Goal: Task Accomplishment & Management: Manage account settings

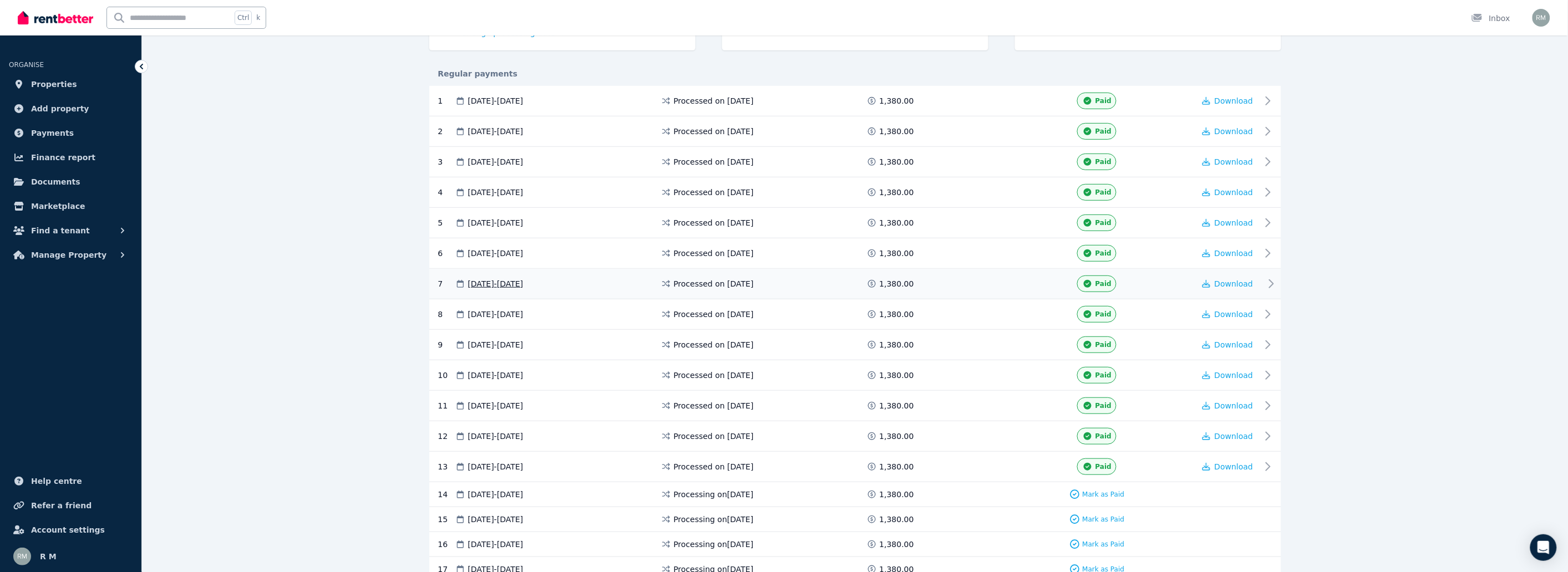
scroll to position [308, 0]
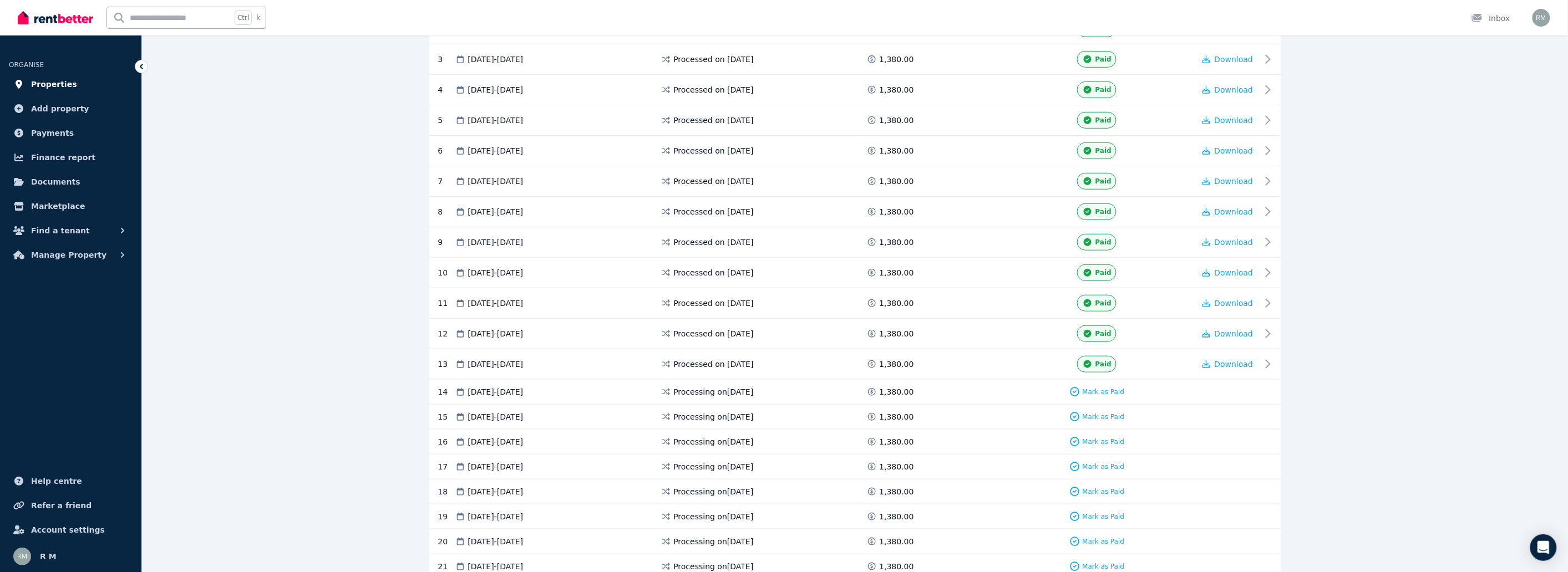
click at [51, 85] on span "Properties" at bounding box center [54, 84] width 46 height 13
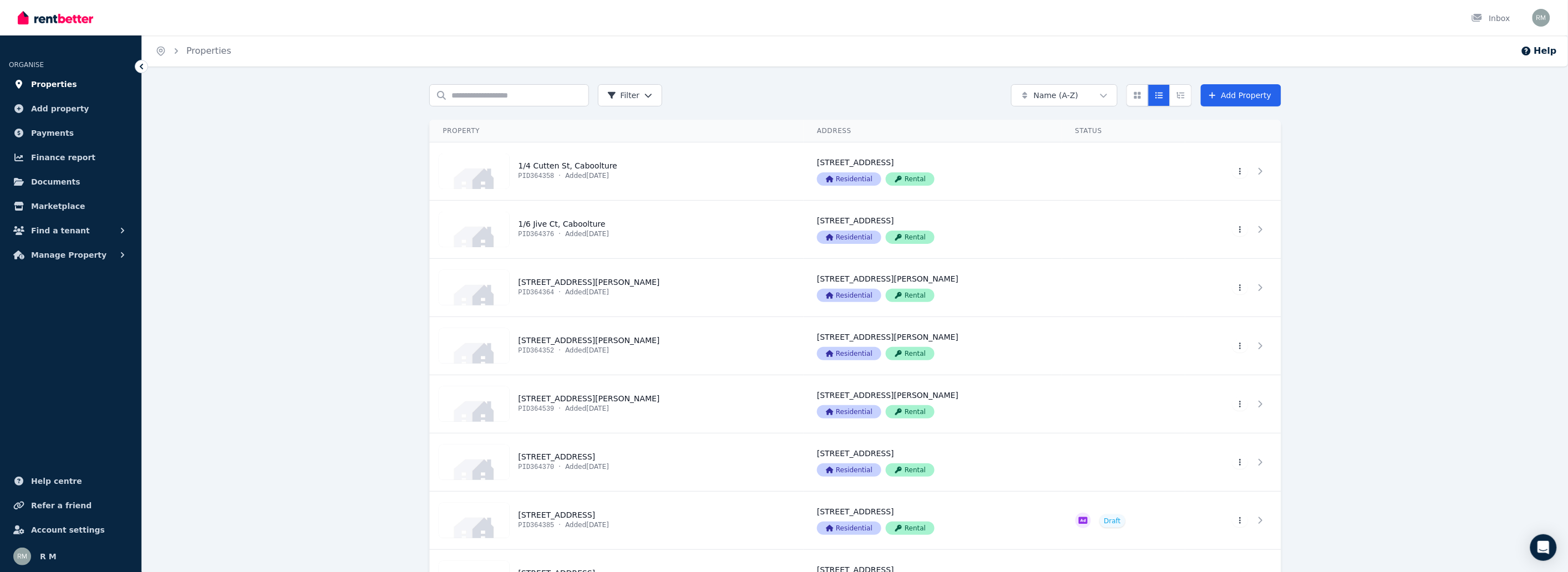
click at [42, 85] on span "Properties" at bounding box center [54, 84] width 46 height 13
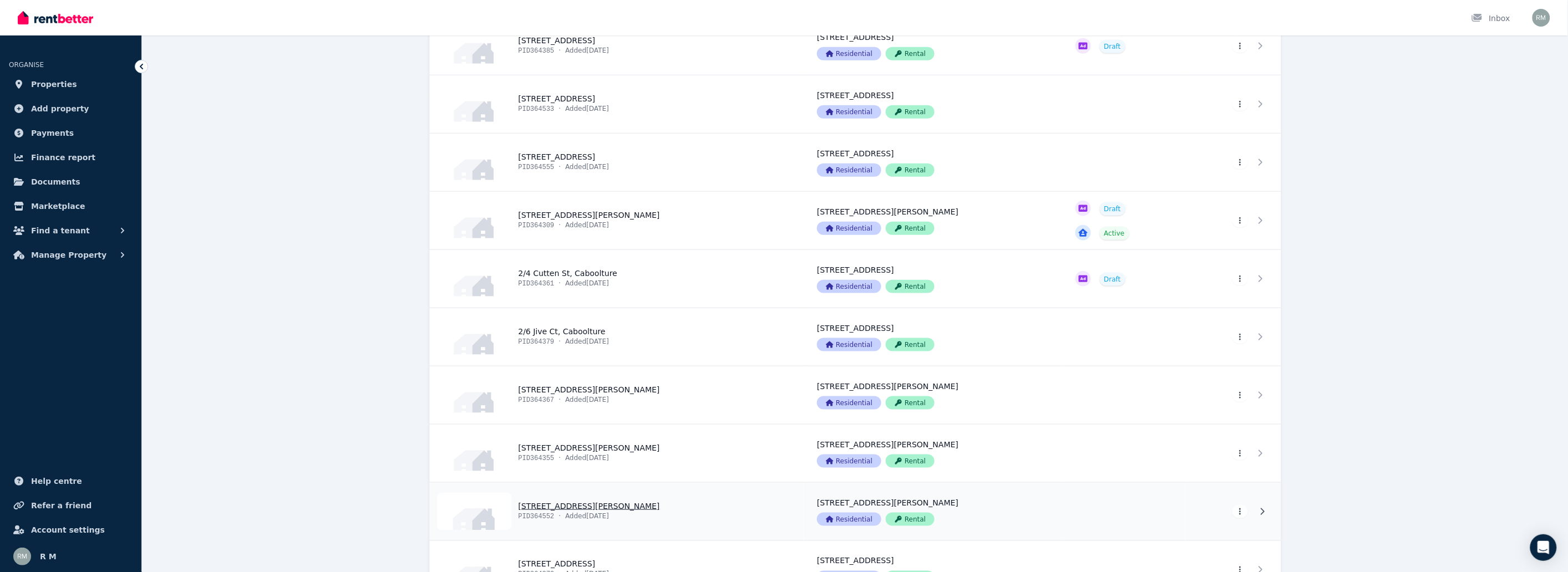
scroll to position [373, 0]
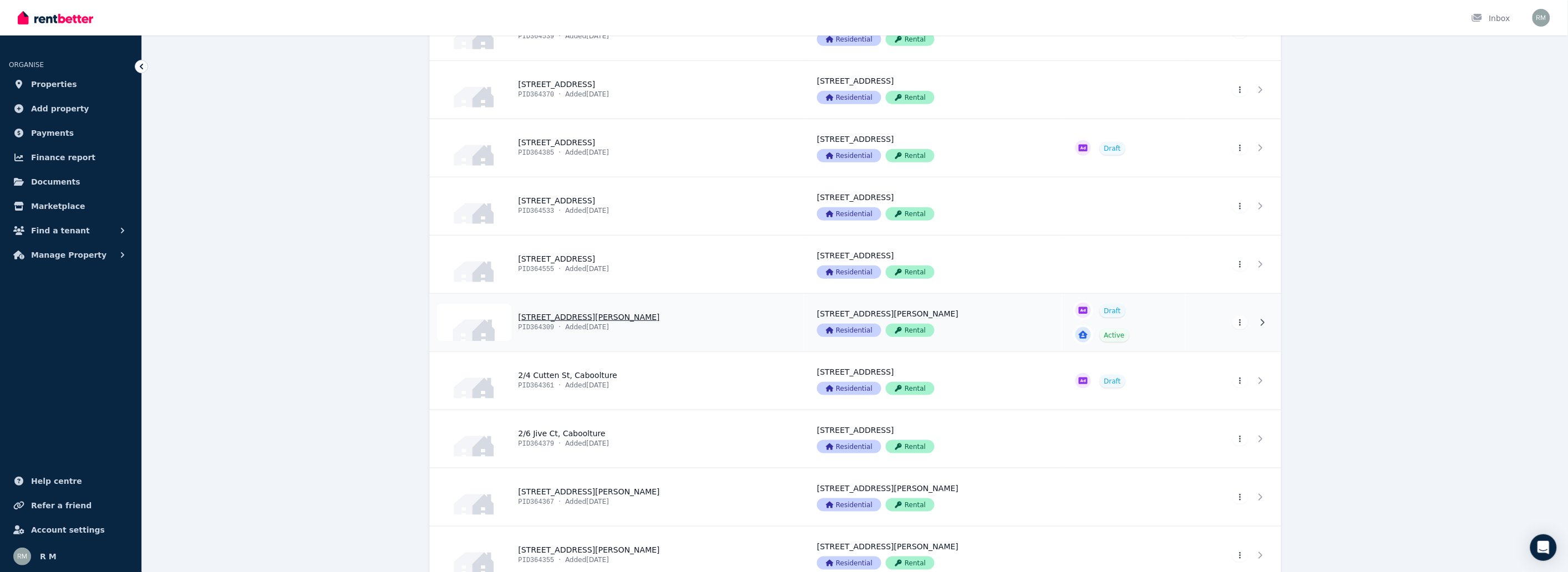
click at [562, 314] on link "View property details" at bounding box center [617, 322] width 374 height 58
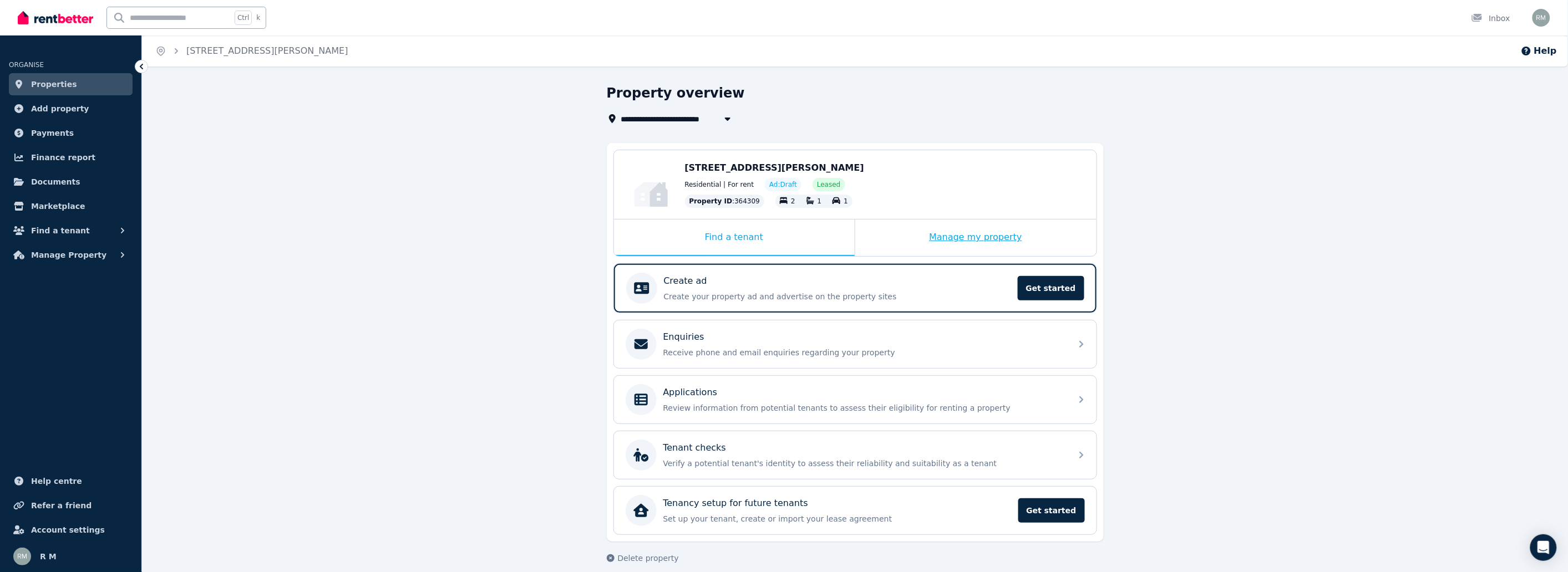
click at [956, 242] on div "Manage my property" at bounding box center [976, 238] width 241 height 37
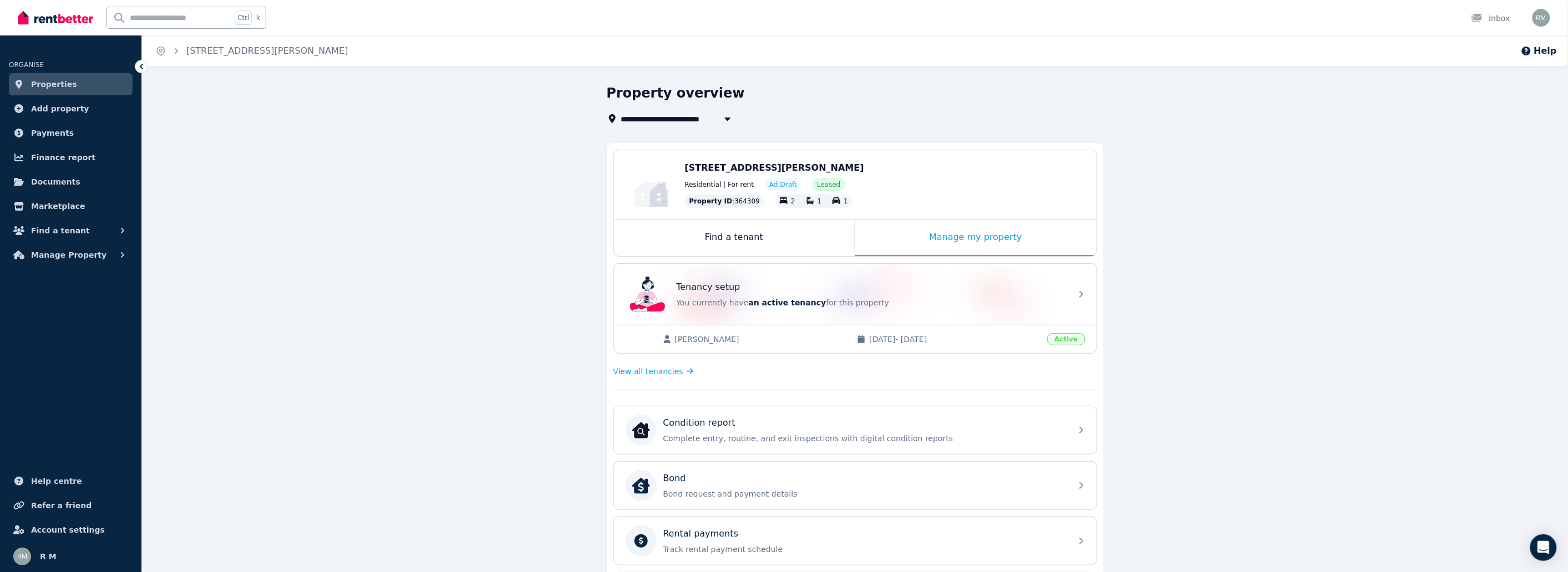
click at [777, 327] on div "Chang Shu 26/02/2025 - 24/02/2026 Active" at bounding box center [855, 339] width 482 height 28
click at [652, 368] on span "View all tenancies" at bounding box center [648, 371] width 70 height 11
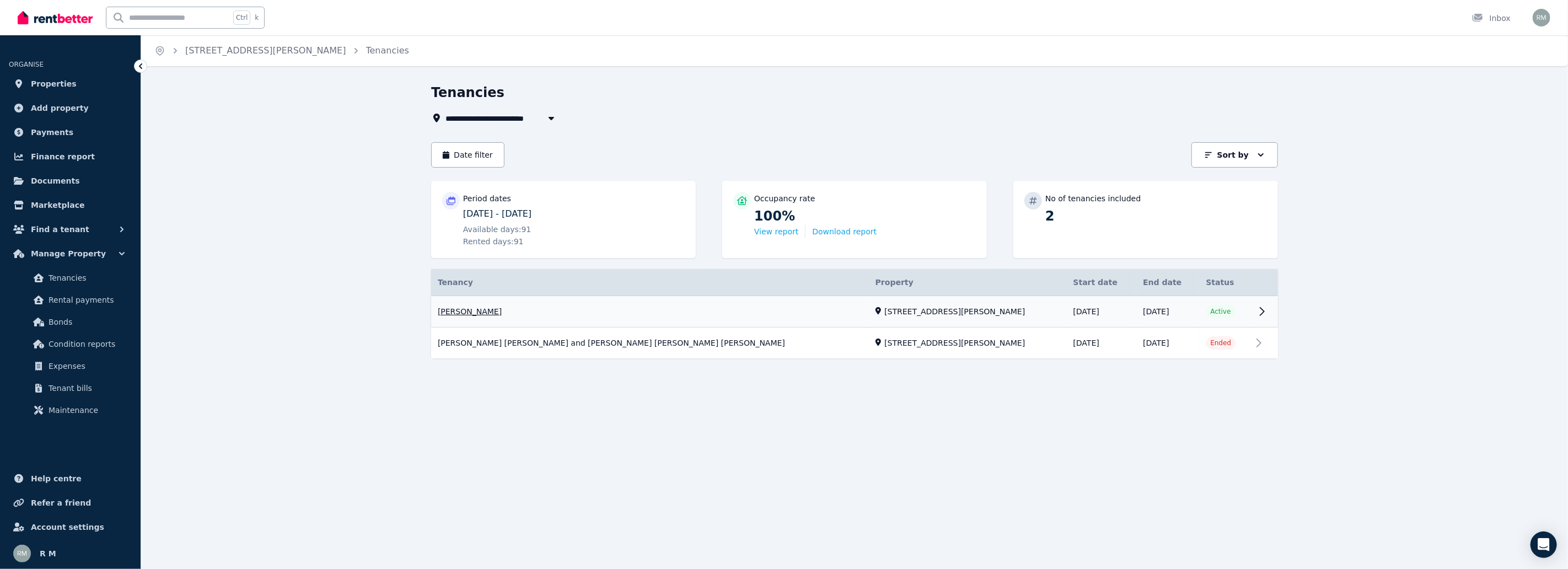
click at [1231, 310] on link "View property details" at bounding box center [854, 312] width 847 height 32
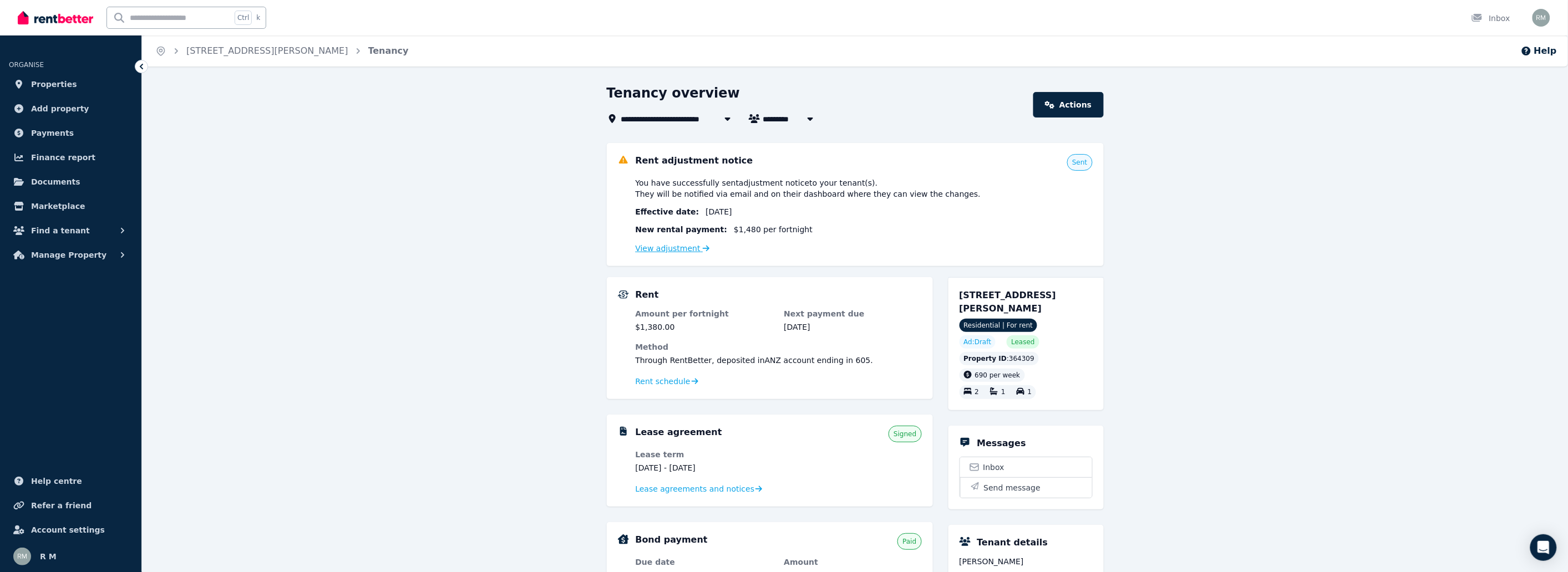
click at [703, 246] on icon at bounding box center [706, 248] width 7 height 8
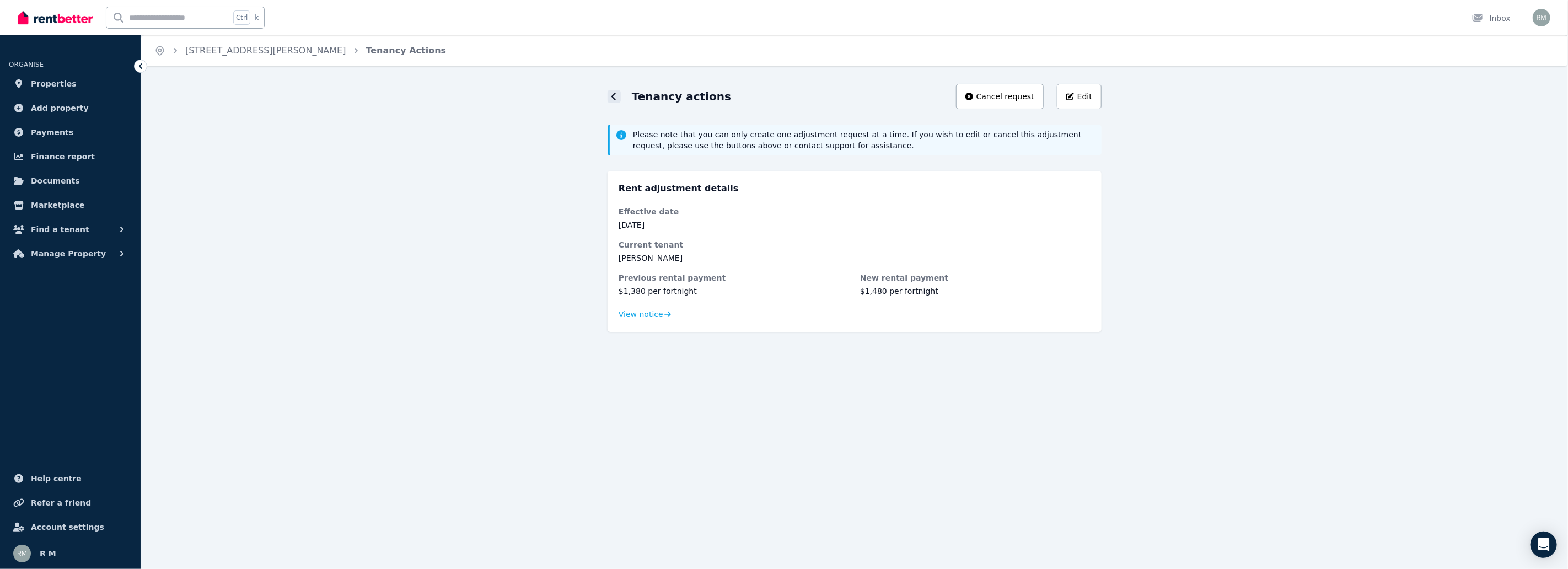
click at [609, 99] on div at bounding box center [614, 97] width 13 height 13
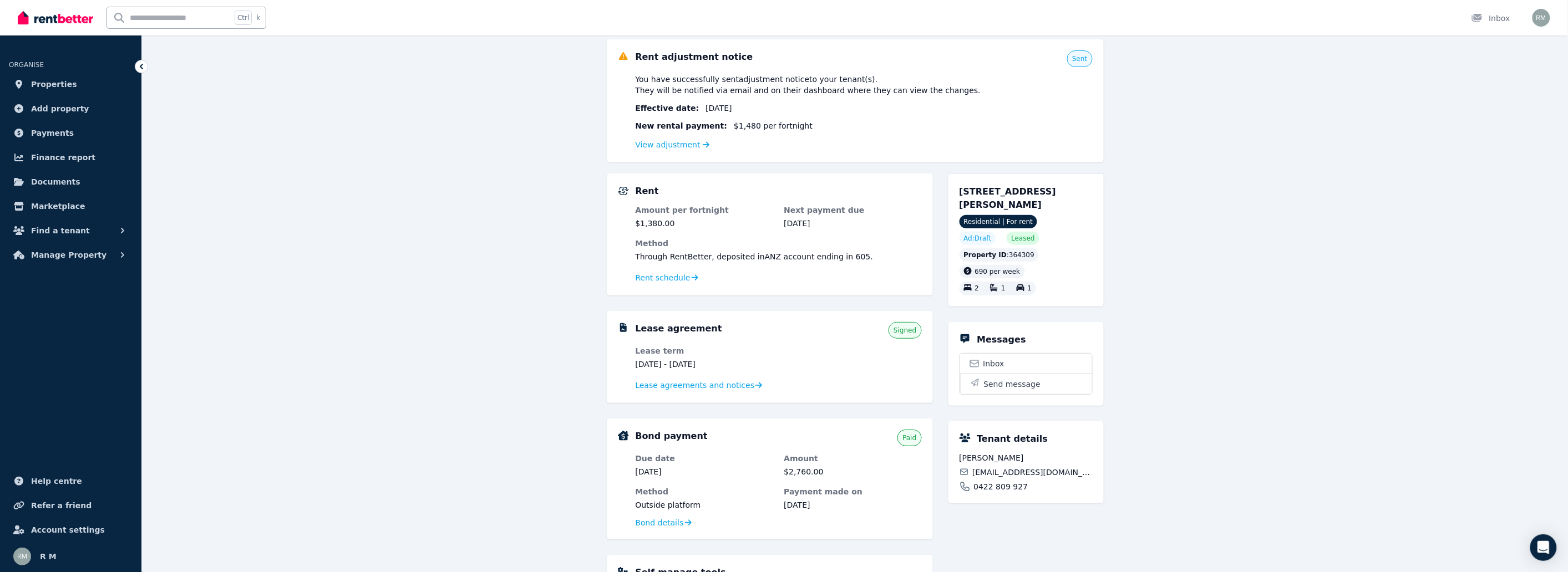
scroll to position [53, 0]
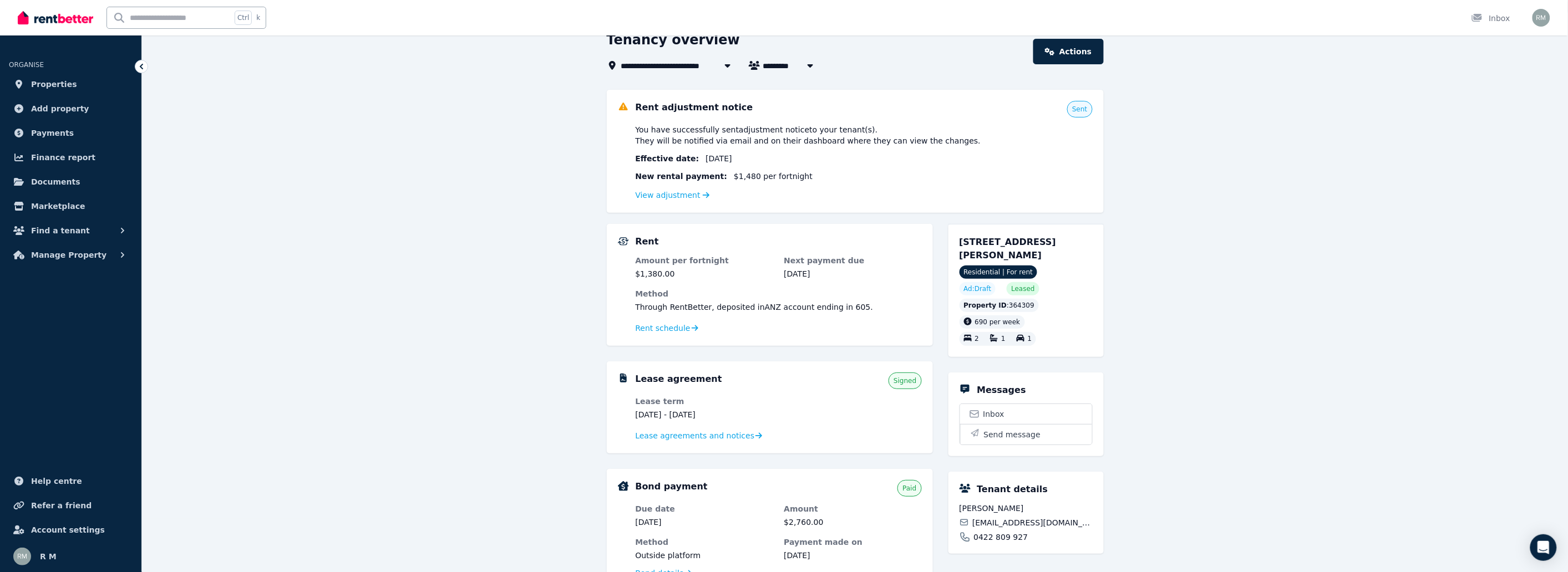
click at [701, 451] on div "Lease agreement Signed Lease term 26 Feb 2025 - 24 Feb 2026 Lease agreements an…" at bounding box center [770, 407] width 326 height 92
click at [707, 434] on span "Lease agreements and notices" at bounding box center [695, 436] width 119 height 11
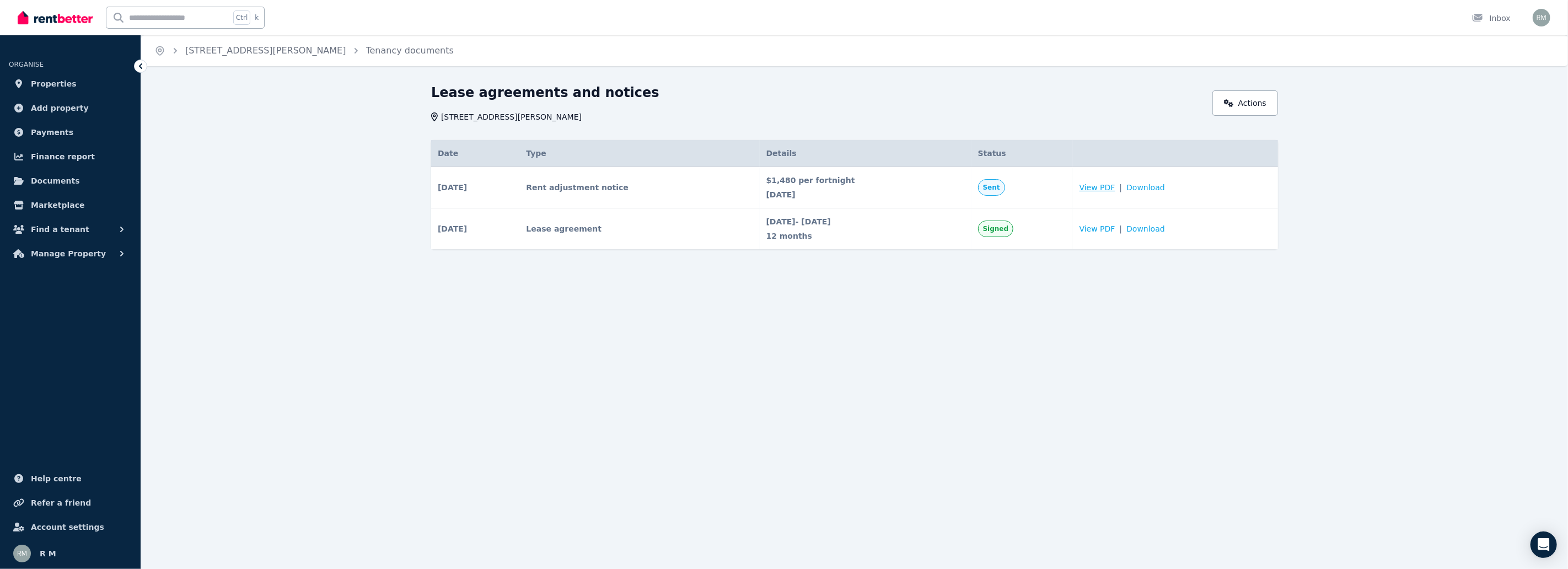
click at [1115, 182] on span "View PDF" at bounding box center [1097, 187] width 36 height 11
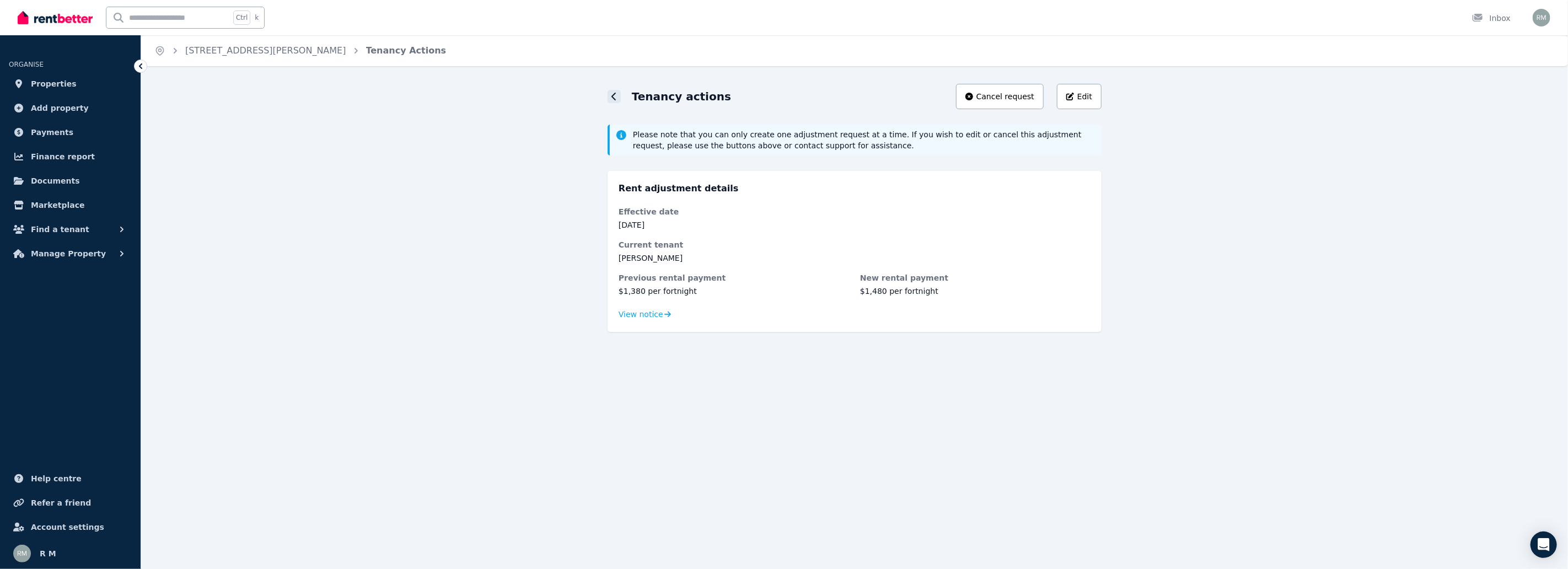
click at [614, 102] on div at bounding box center [614, 97] width 13 height 13
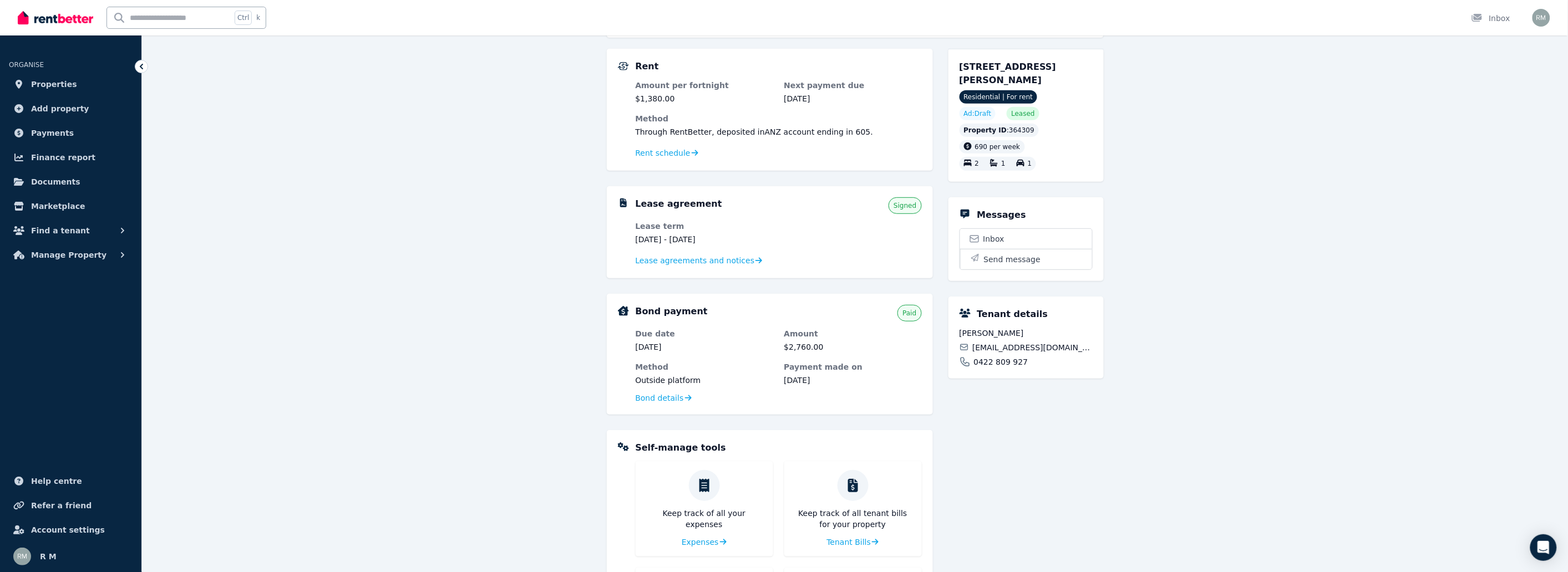
scroll to position [156, 0]
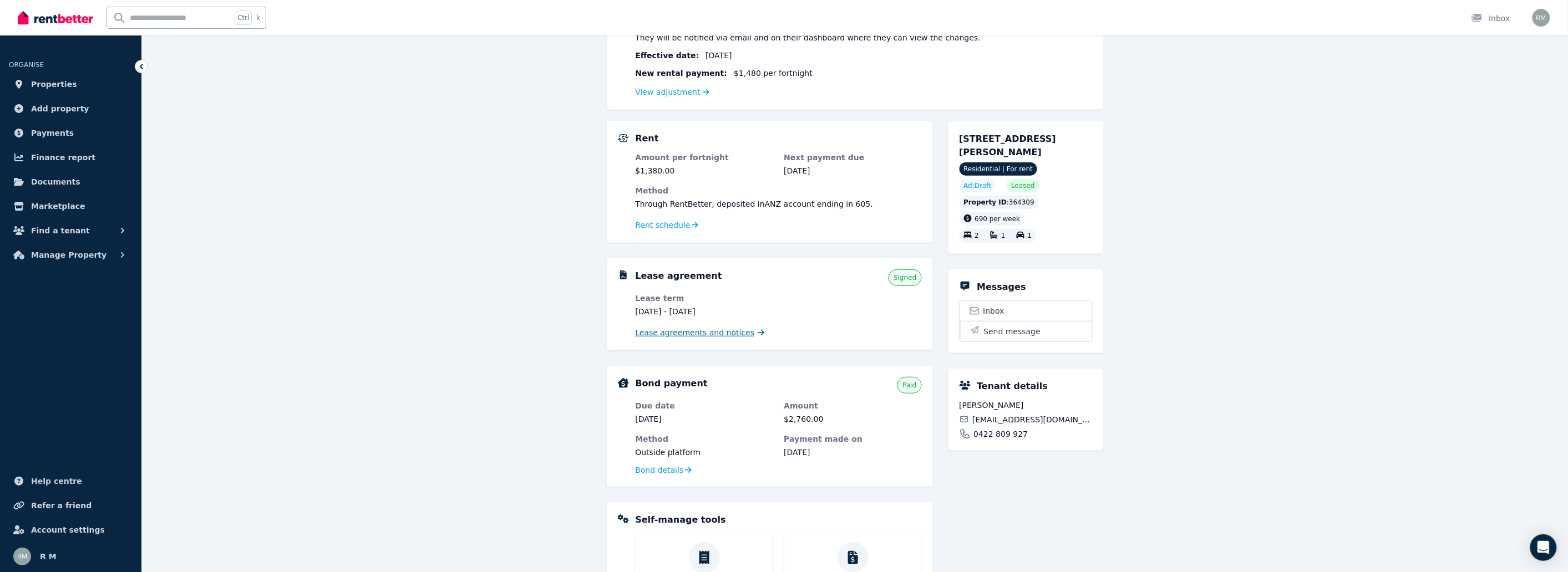
click at [705, 331] on span "Lease agreements and notices" at bounding box center [695, 332] width 119 height 11
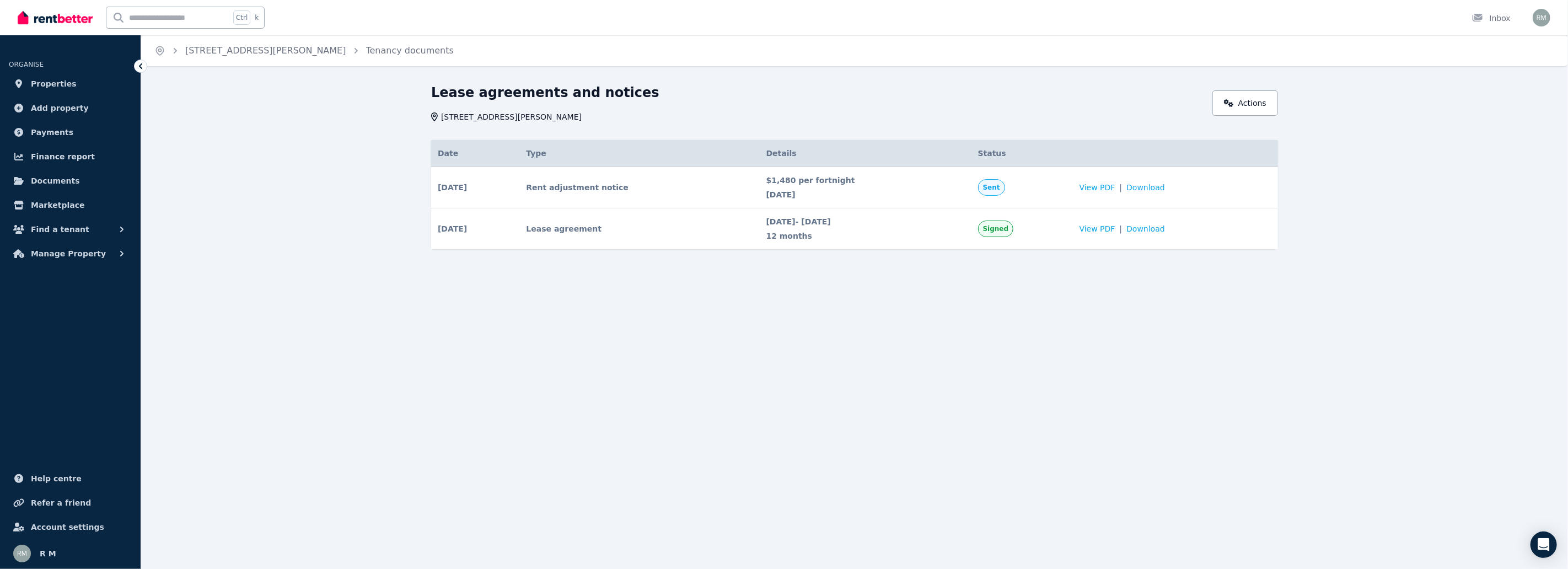
click at [1429, 236] on div "Lease agreements and notices 1/93 Warren Rd, Marrickville NSW 2204 Actions Date…" at bounding box center [855, 186] width 1427 height 205
click at [1234, 91] on link "Actions" at bounding box center [1245, 103] width 66 height 26
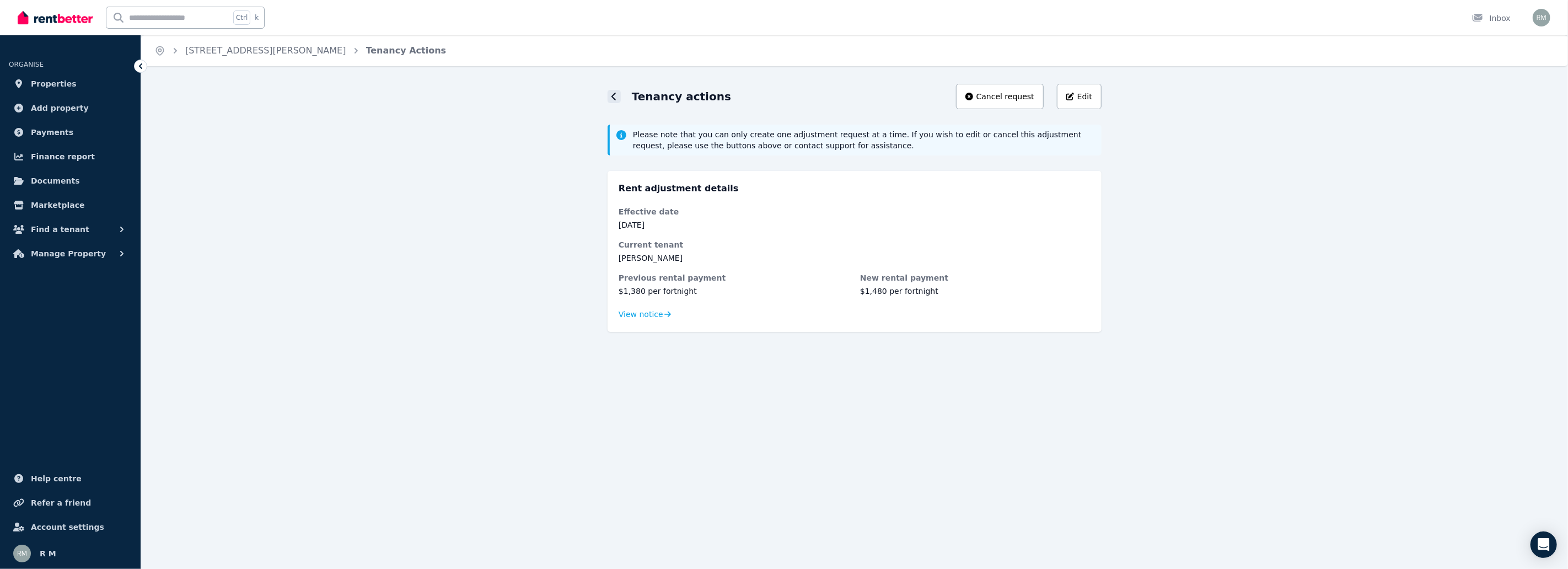
click at [615, 95] on icon at bounding box center [614, 96] width 5 height 9
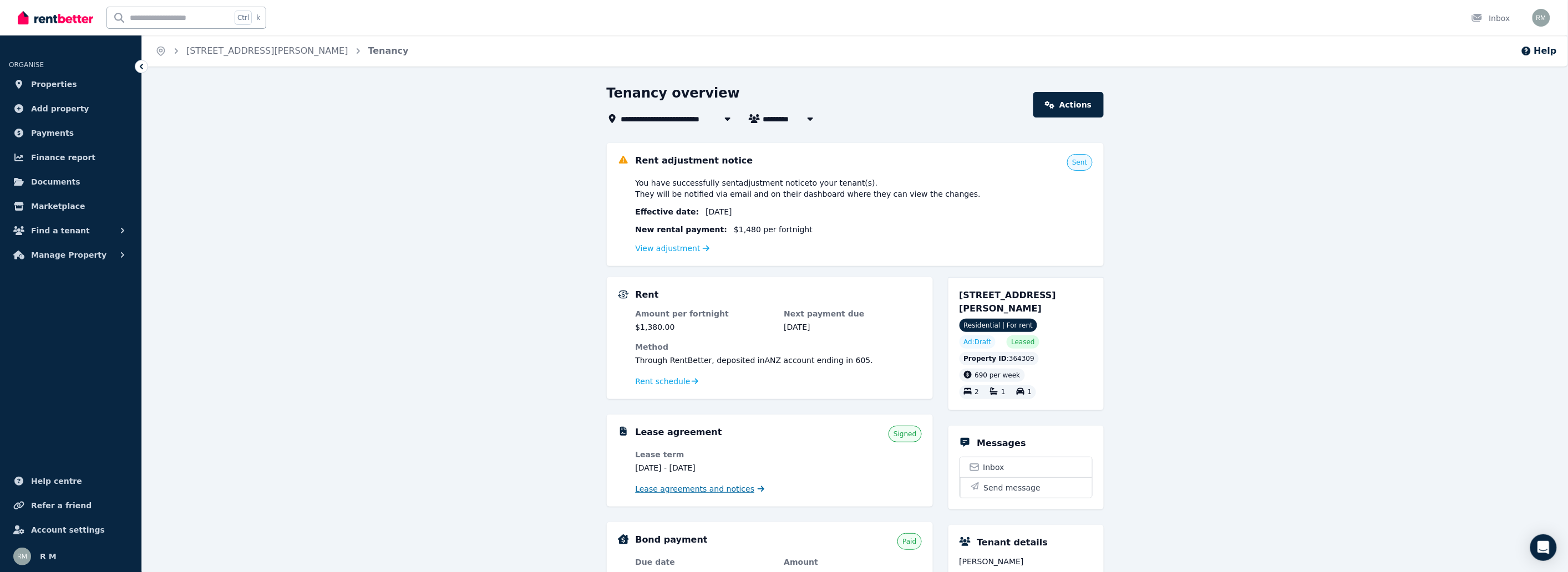
click at [714, 485] on span "Lease agreements and notices" at bounding box center [695, 489] width 119 height 11
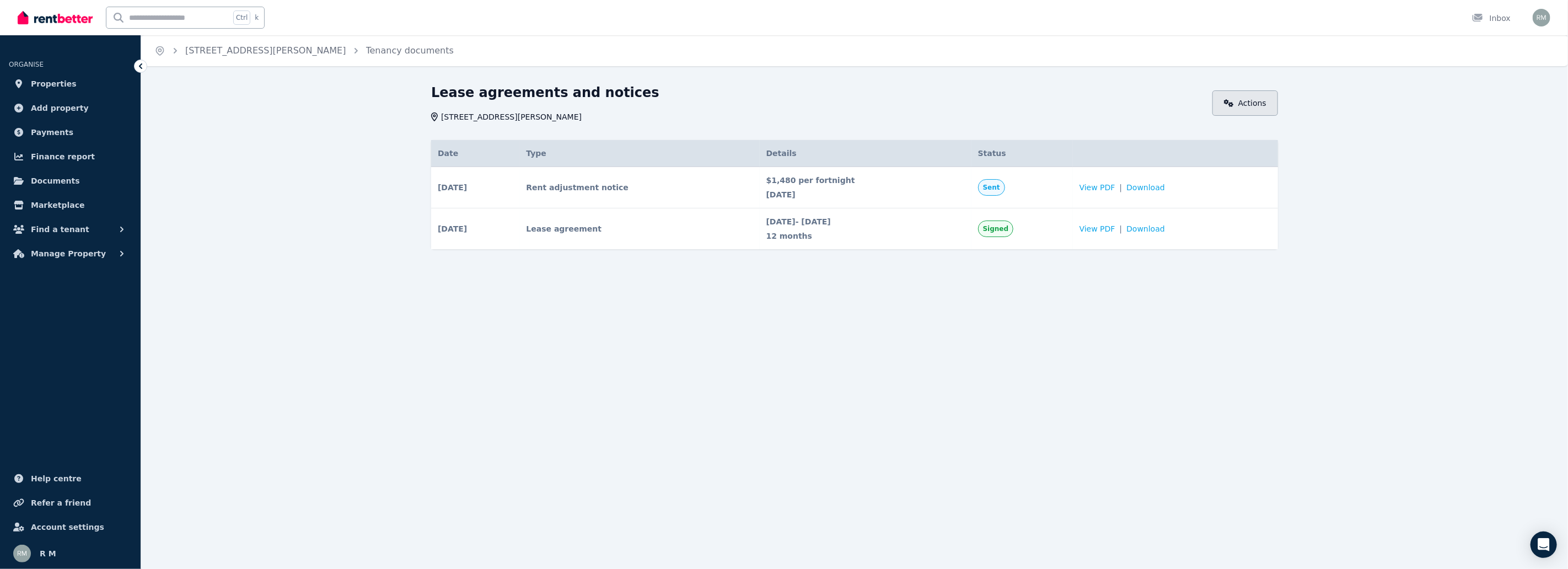
click at [1233, 106] on icon at bounding box center [1228, 103] width 9 height 8
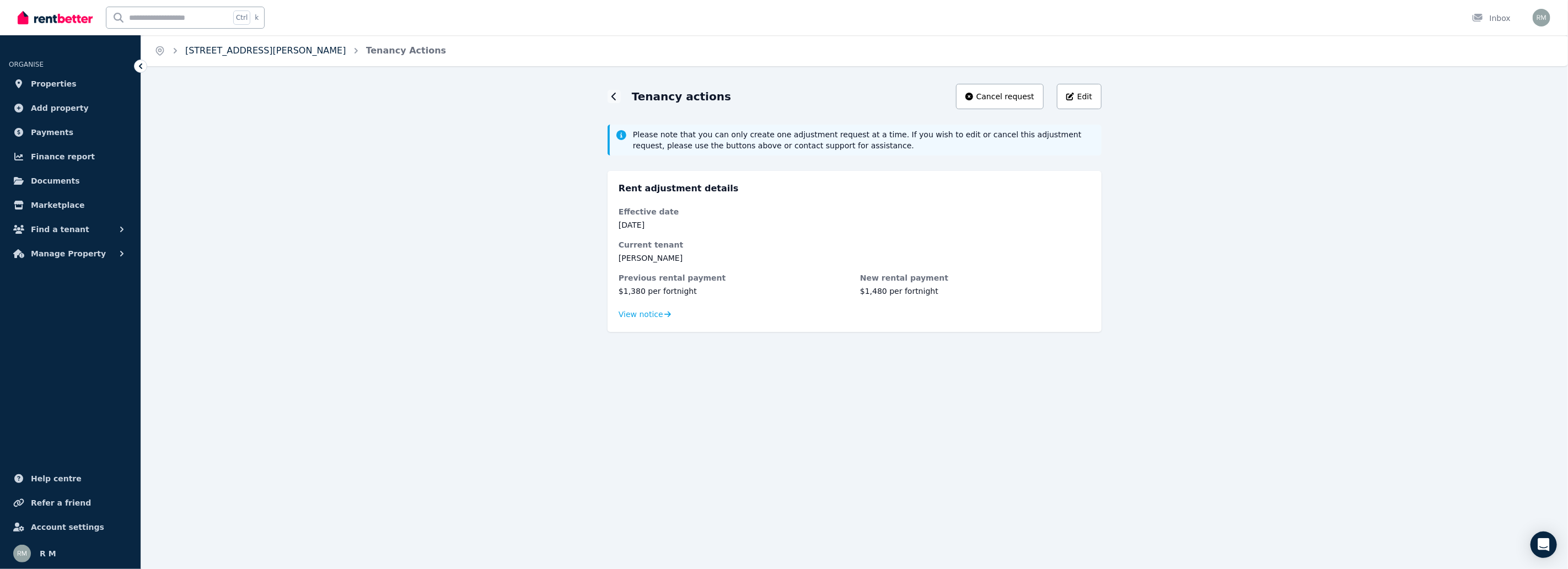
click at [212, 45] on link "[STREET_ADDRESS][PERSON_NAME]" at bounding box center [265, 50] width 161 height 10
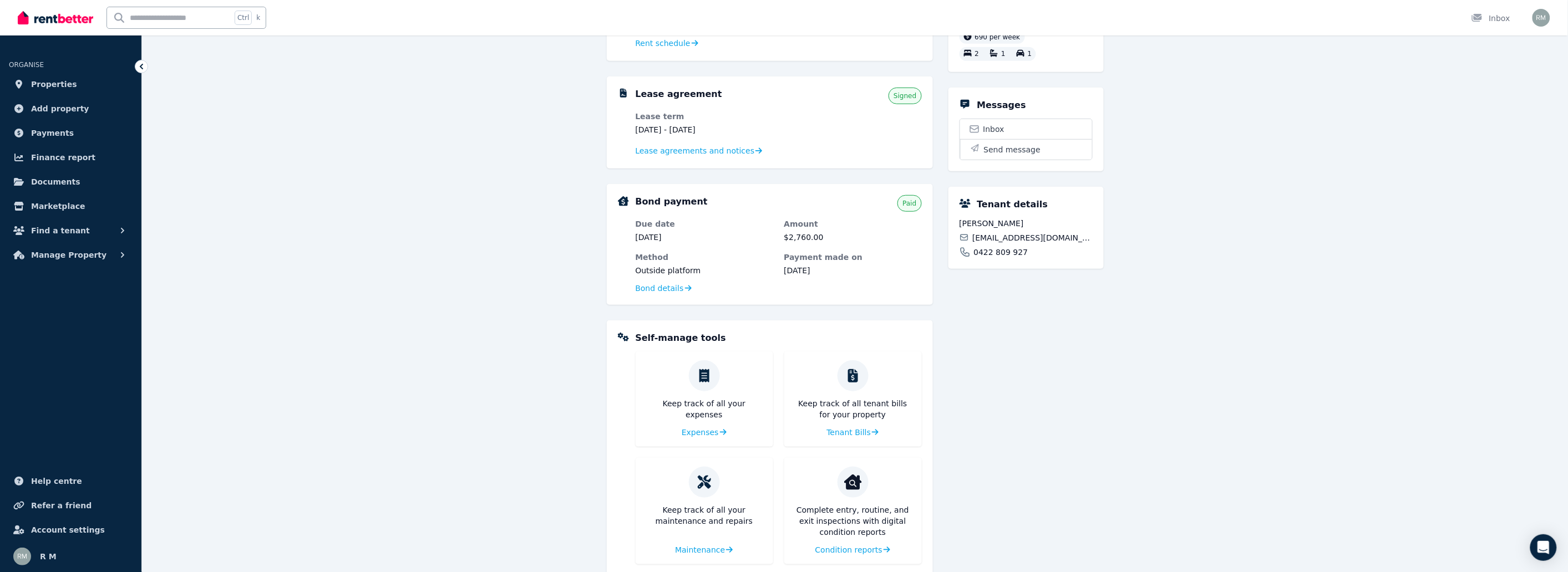
scroll to position [362, 0]
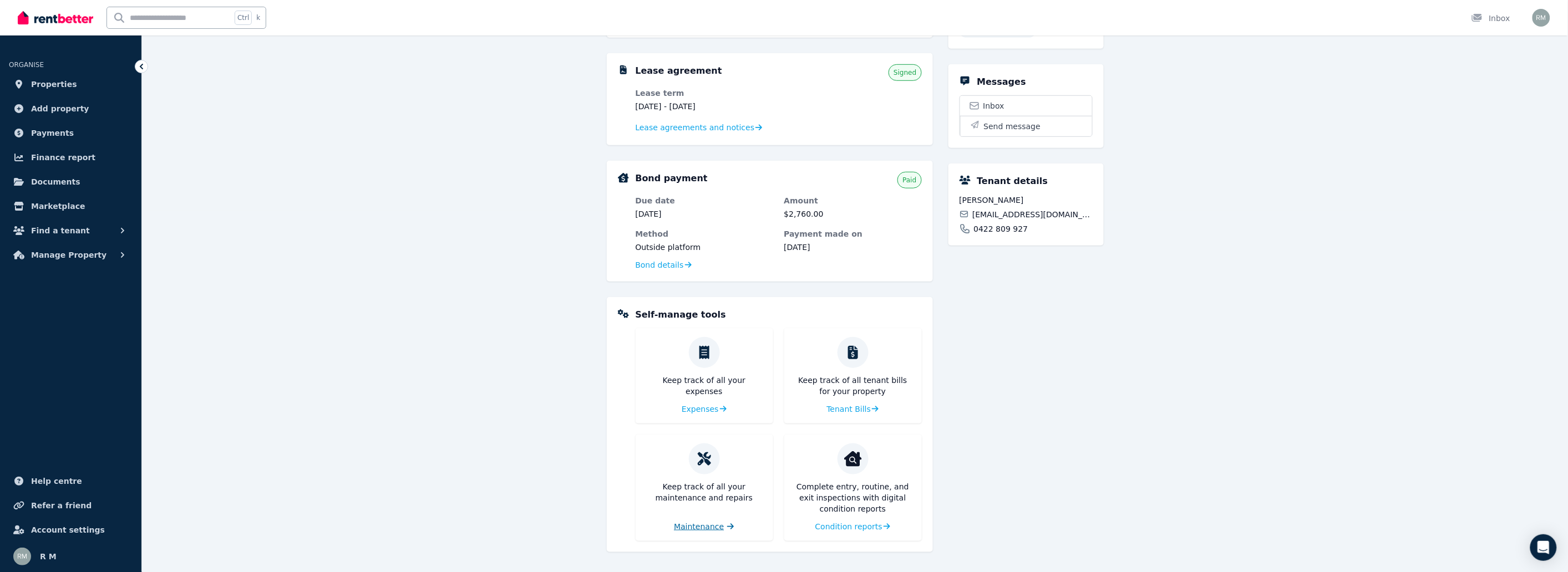
click at [707, 521] on span "Maintenance" at bounding box center [699, 526] width 50 height 11
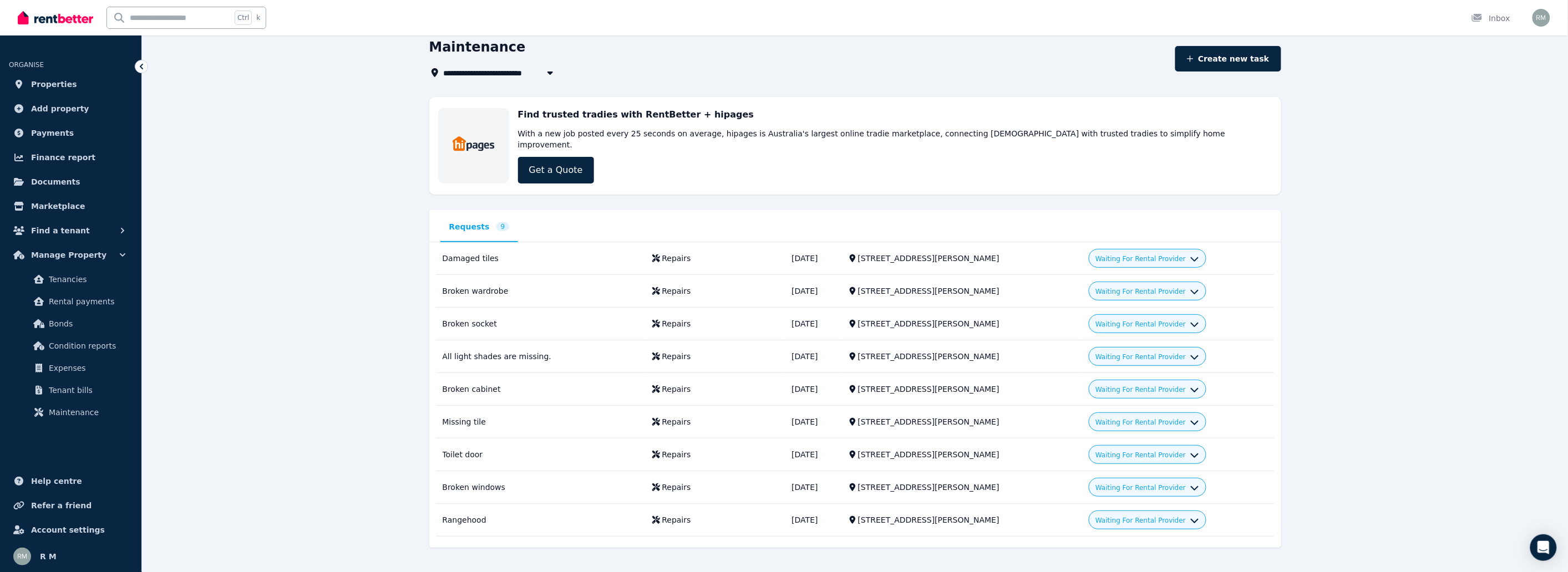
scroll to position [46, 0]
click at [1190, 251] on icon "button" at bounding box center [1195, 256] width 9 height 9
click at [1191, 254] on icon "button" at bounding box center [1195, 256] width 8 height 4
click at [1190, 251] on icon "button" at bounding box center [1195, 256] width 9 height 9
click at [1155, 185] on div "**********" at bounding box center [855, 292] width 852 height 509
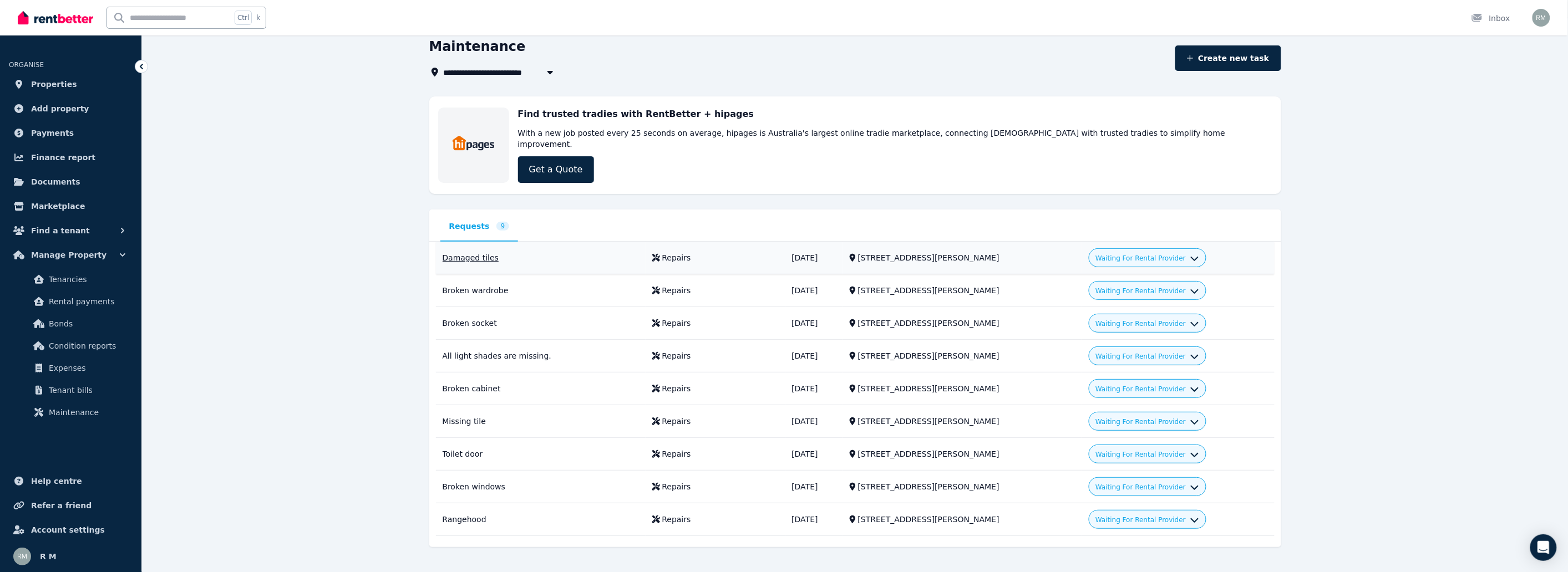
click at [1157, 242] on td "Waiting For Rental Provider" at bounding box center [1177, 258] width 192 height 32
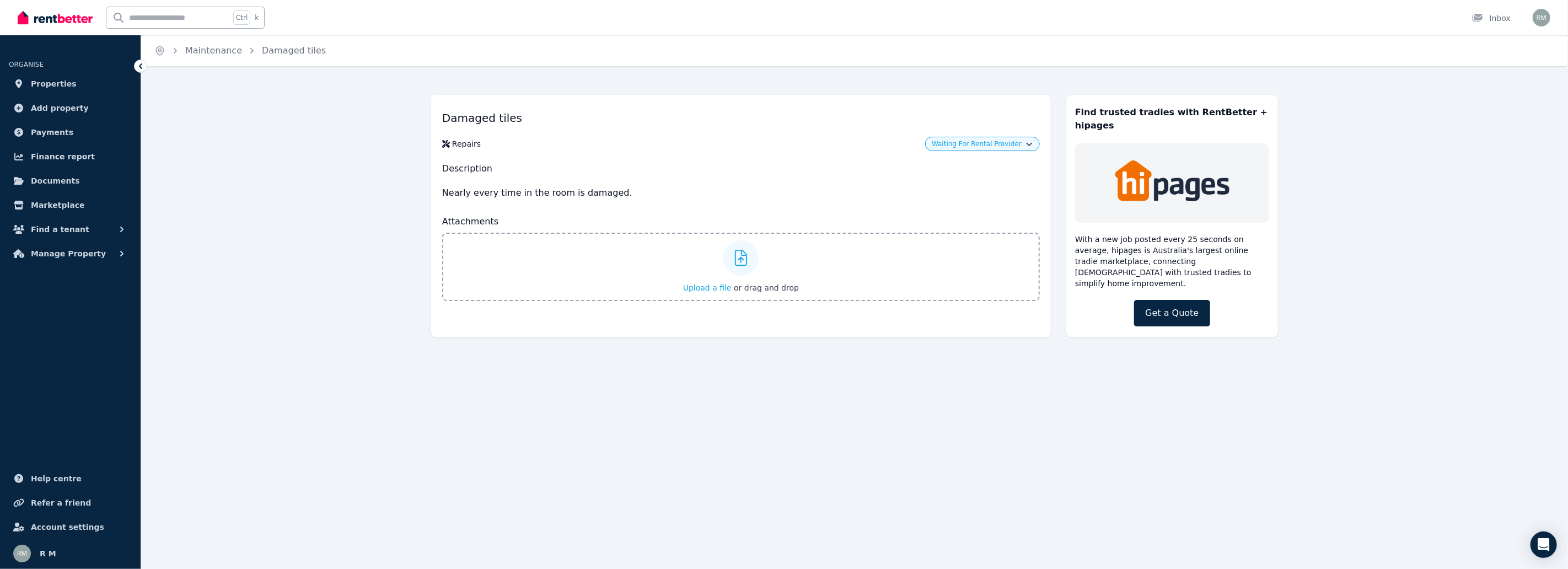
drag, startPoint x: 695, startPoint y: 151, endPoint x: 726, endPoint y: 137, distance: 34.0
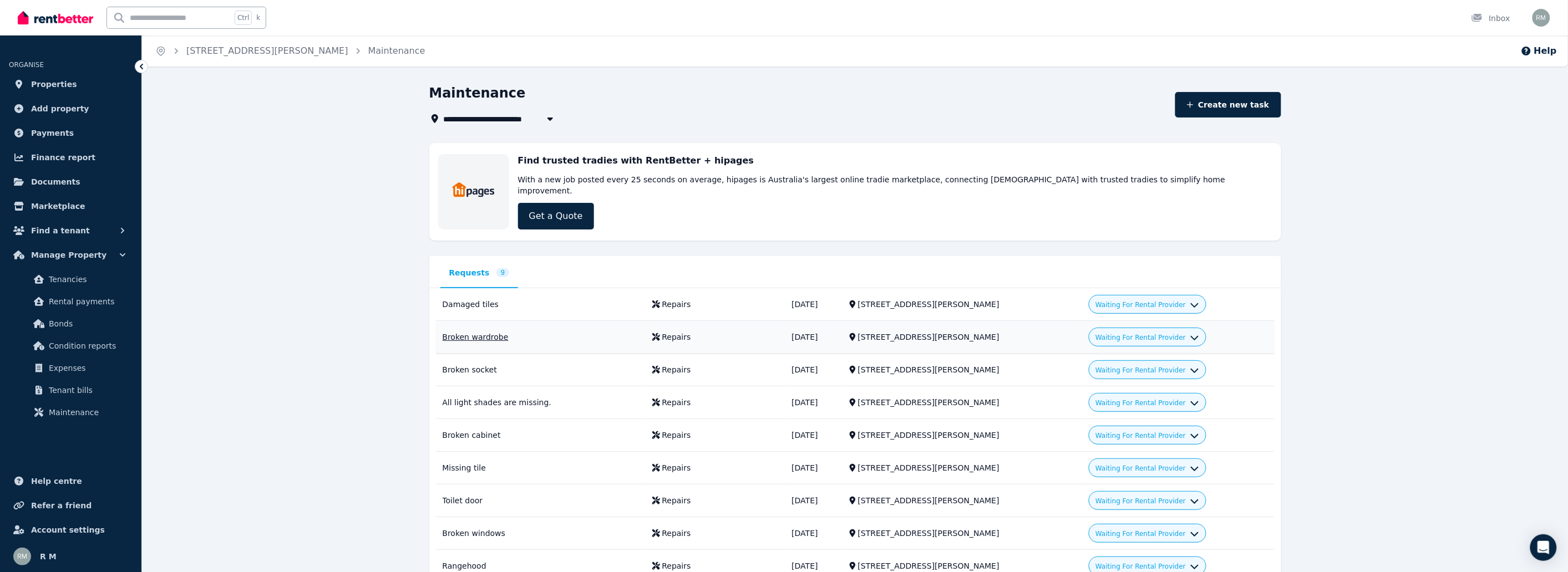
scroll to position [46, 0]
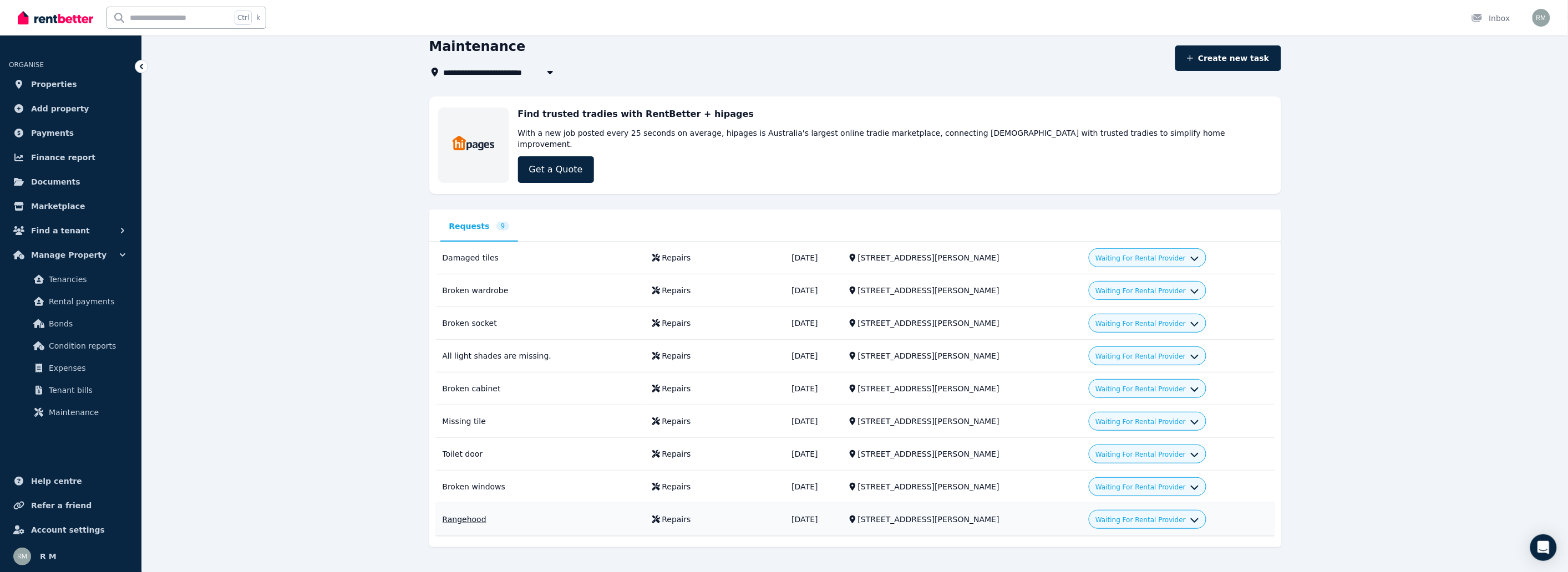
click at [1190, 513] on icon "button" at bounding box center [1195, 518] width 9 height 9
click at [1095, 555] on link "Decline" at bounding box center [1148, 565] width 107 height 20
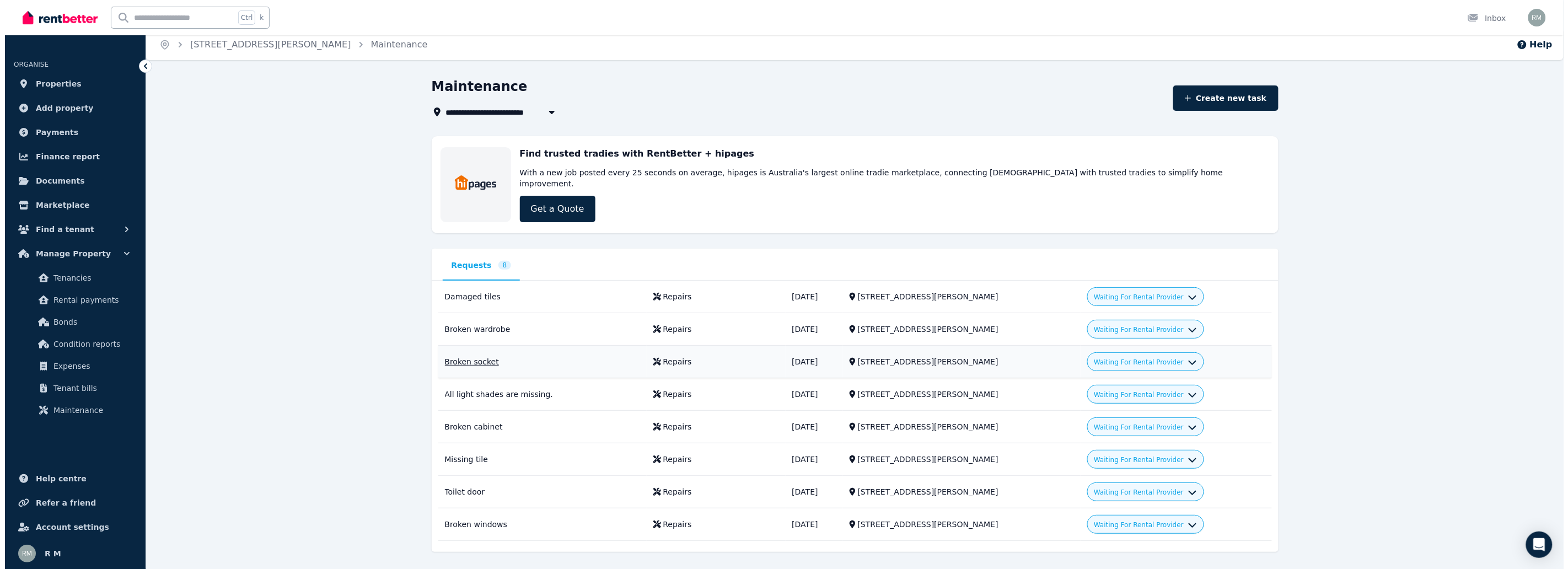
scroll to position [0, 0]
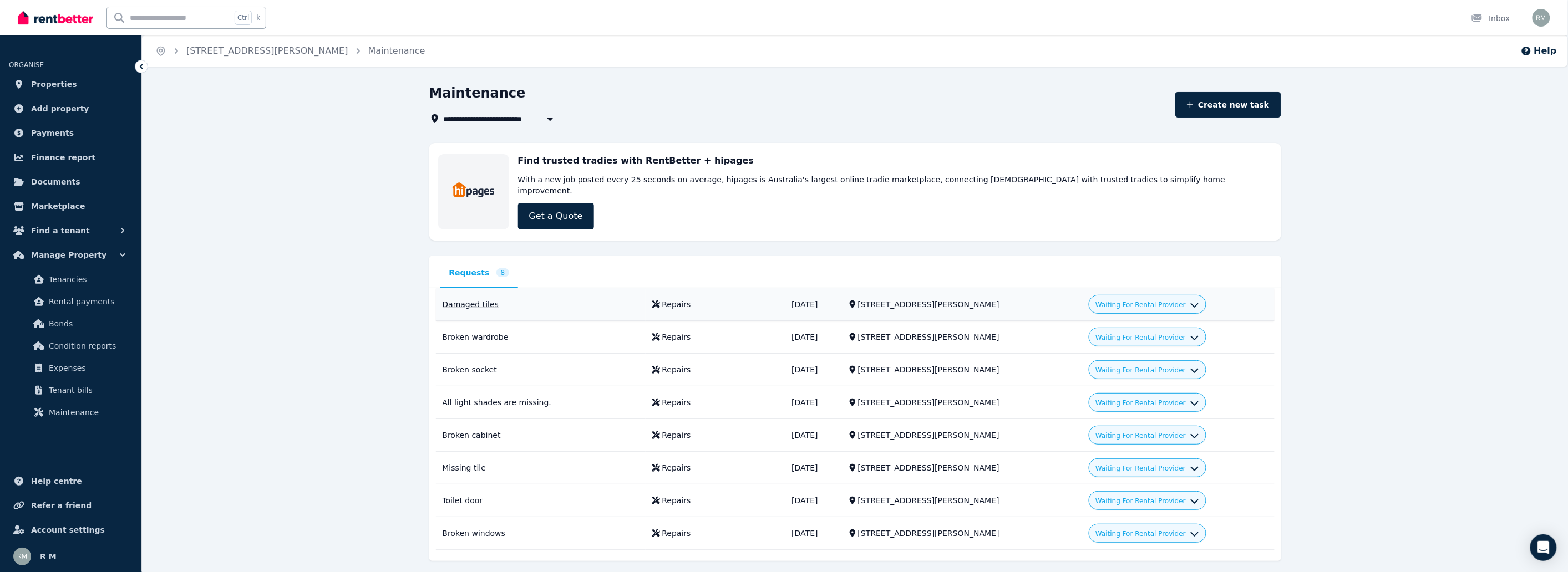
click at [1146, 300] on span "Waiting For Rental Provider" at bounding box center [1141, 305] width 91 height 9
click at [1116, 341] on link "Decline" at bounding box center [1148, 349] width 107 height 20
click at [1130, 299] on div "Waiting For Rental Provider" at bounding box center [1147, 304] width 103 height 13
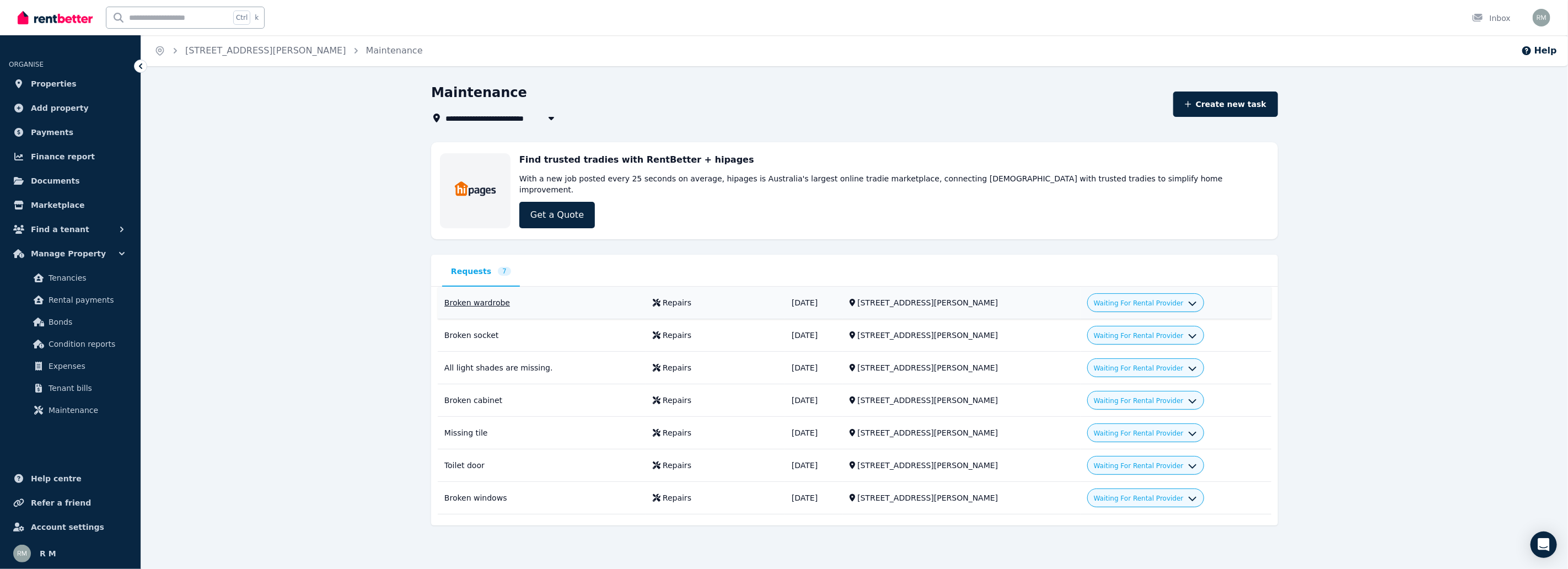
click at [1128, 299] on span "Waiting For Rental Provider" at bounding box center [1139, 303] width 90 height 9
click at [1121, 340] on link "Decline" at bounding box center [1146, 347] width 106 height 20
click at [1132, 326] on div "Waiting For Rental Provider" at bounding box center [1146, 335] width 117 height 19
click at [1129, 331] on span "Waiting For Rental Provider" at bounding box center [1139, 335] width 90 height 9
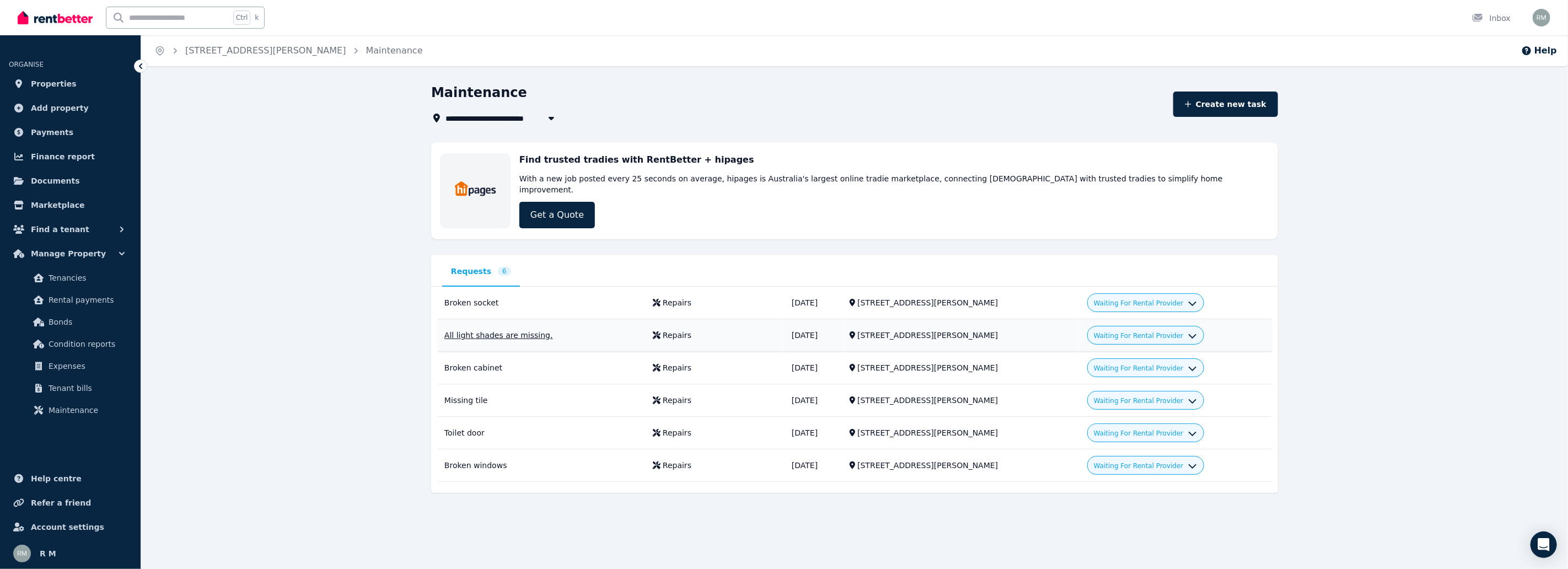
click at [1188, 330] on icon "button" at bounding box center [1192, 335] width 9 height 9
click at [1151, 371] on link "Decline" at bounding box center [1146, 380] width 106 height 20
click at [1188, 361] on icon "button" at bounding box center [1192, 366] width 9 height 9
click at [1161, 403] on link "Decline" at bounding box center [1146, 413] width 106 height 20
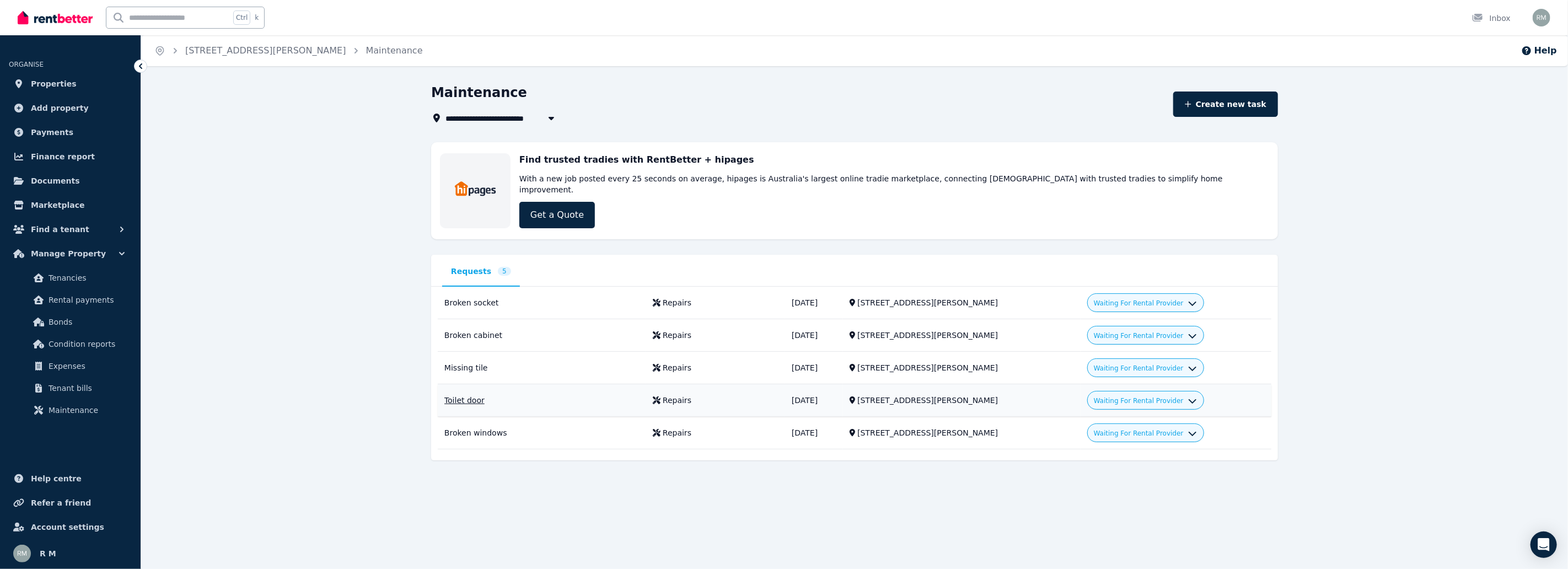
click at [1189, 397] on icon "button" at bounding box center [1192, 399] width 8 height 4
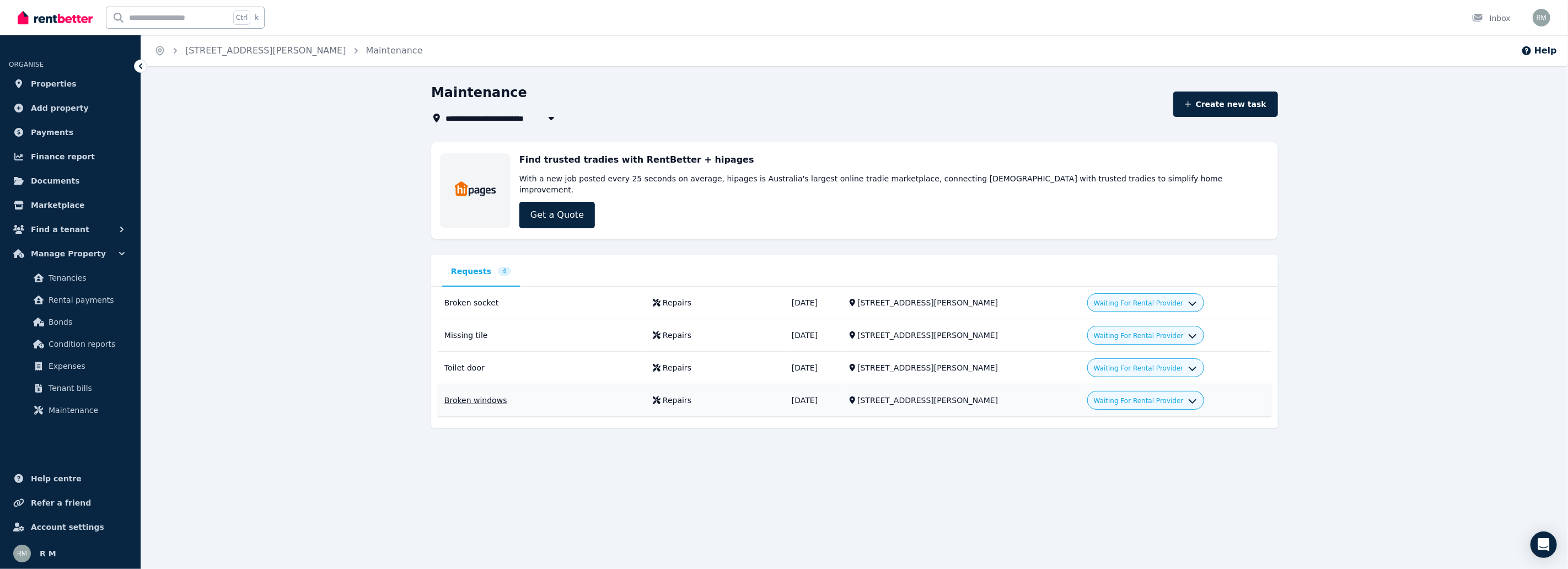
click at [1172, 396] on button "Waiting For Rental Provider" at bounding box center [1145, 400] width 103 height 9
click at [1157, 436] on link "Decline" at bounding box center [1146, 445] width 106 height 20
click at [1169, 362] on div "Waiting For Rental Provider" at bounding box center [1145, 368] width 103 height 13
click at [1188, 363] on icon "button" at bounding box center [1192, 367] width 9 height 9
click at [1149, 403] on link "Decline" at bounding box center [1146, 413] width 106 height 20
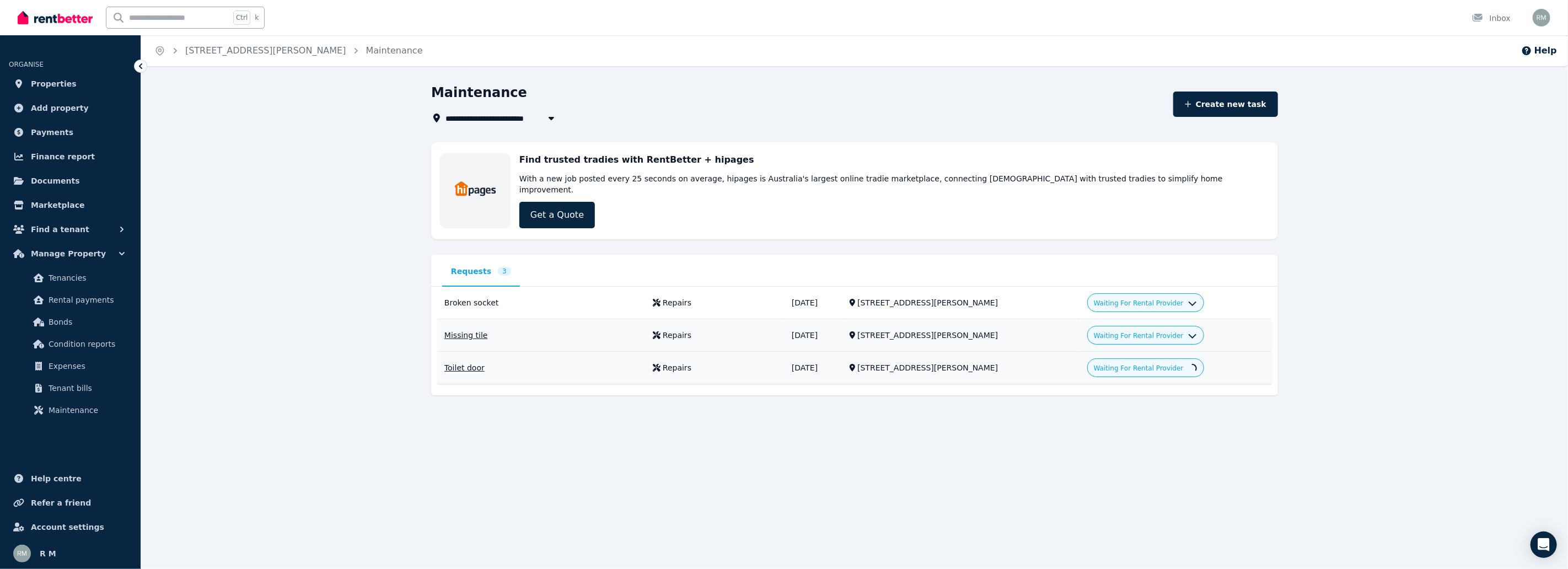
click at [1188, 330] on icon "button" at bounding box center [1192, 334] width 9 height 9
click at [1140, 371] on link "Decline" at bounding box center [1146, 380] width 106 height 20
click at [1175, 299] on button "Waiting For Rental Provider" at bounding box center [1145, 303] width 103 height 9
click at [1161, 338] on link "Decline" at bounding box center [1146, 347] width 106 height 20
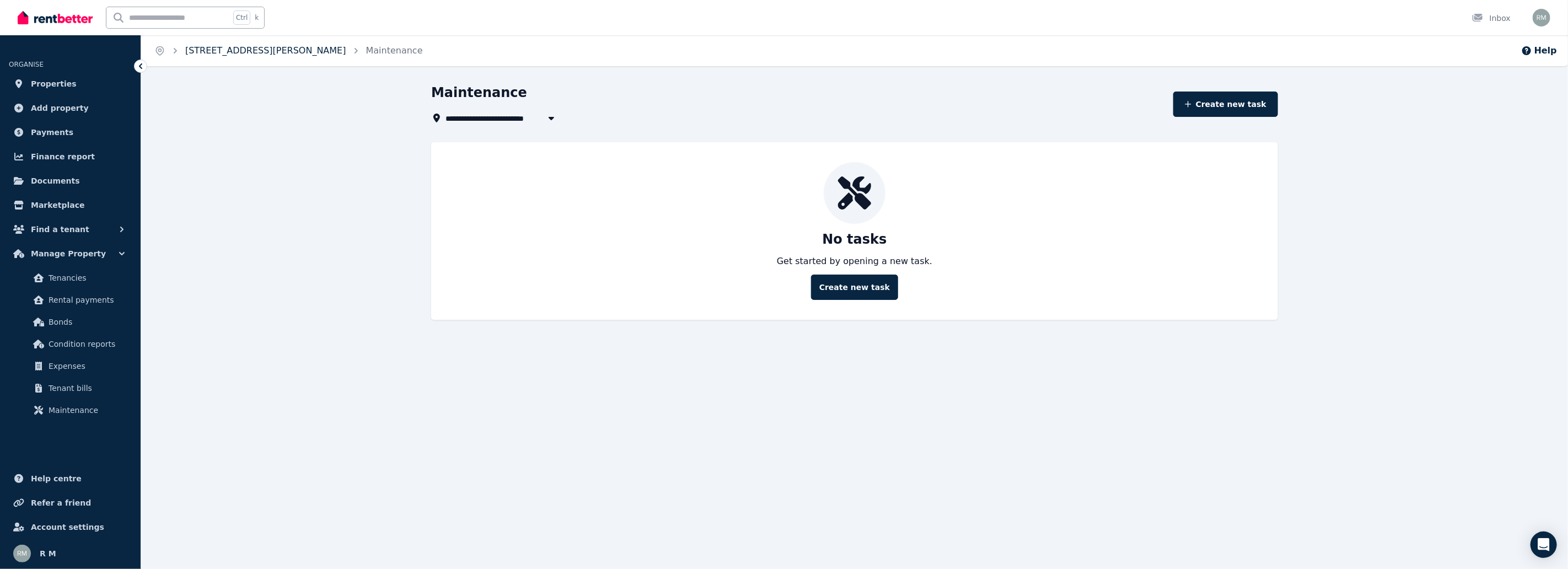
click at [269, 51] on link "[STREET_ADDRESS][PERSON_NAME]" at bounding box center [265, 50] width 161 height 10
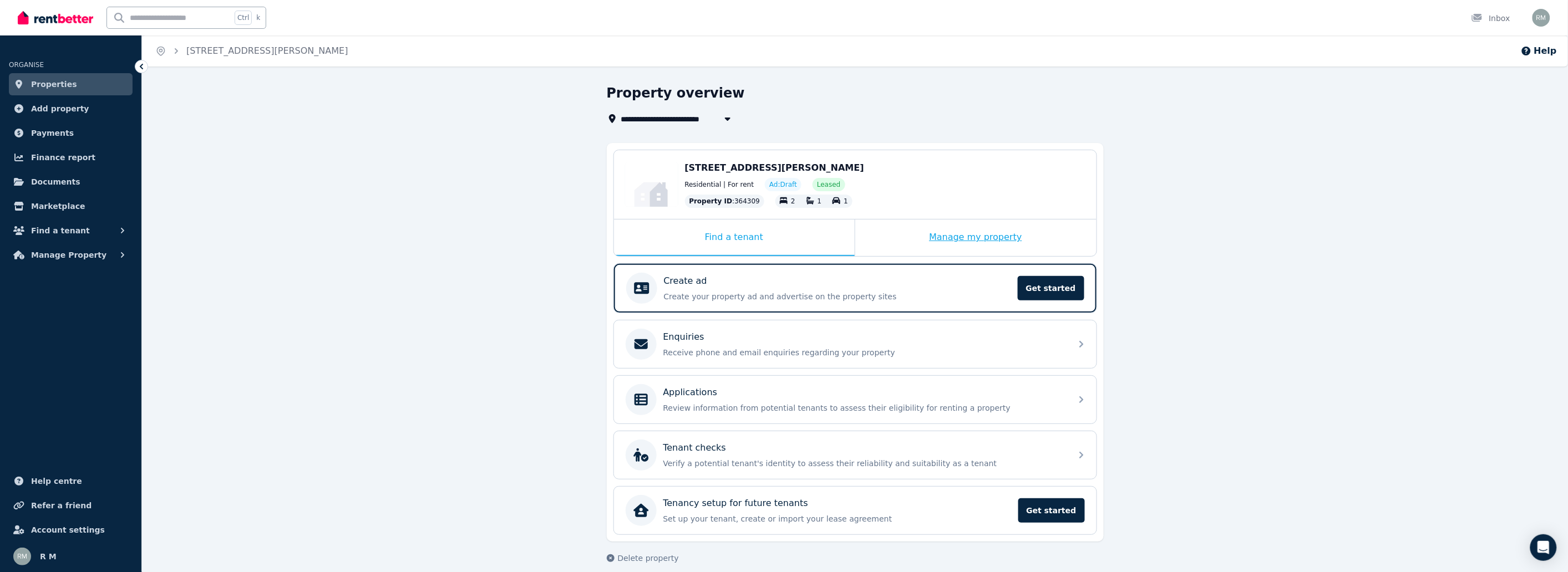
click at [996, 243] on div "Manage my property" at bounding box center [976, 238] width 241 height 37
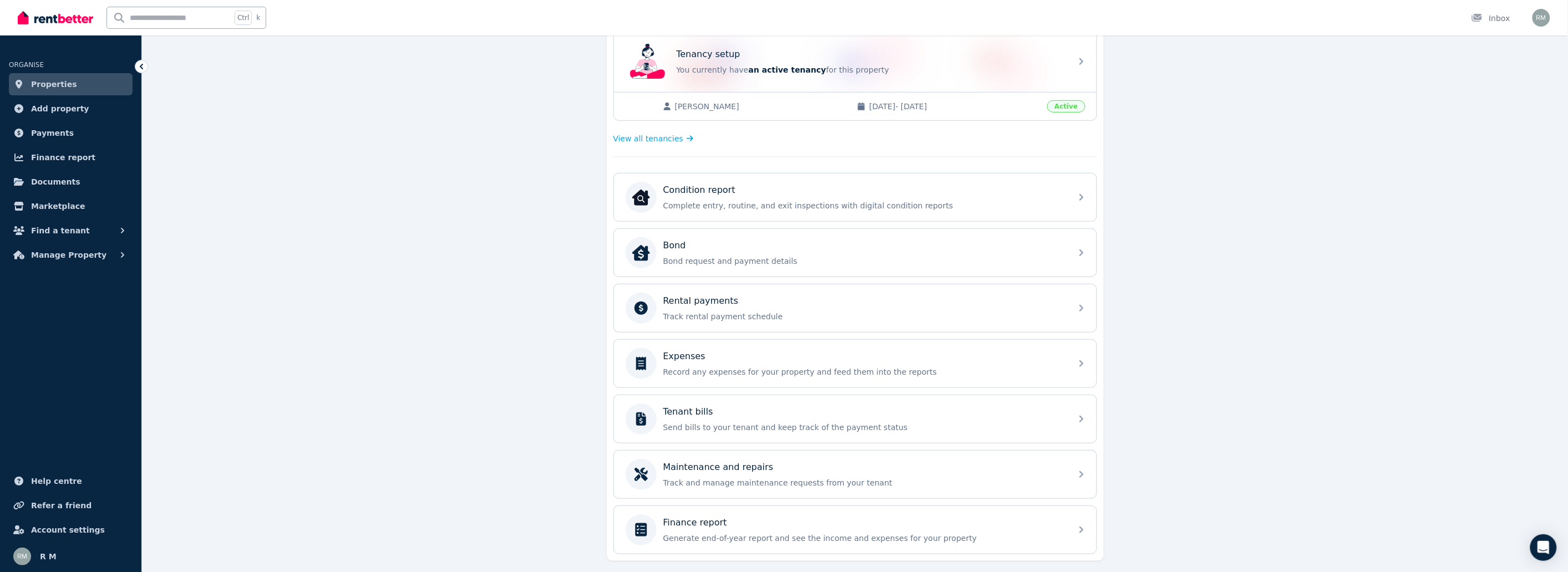
scroll to position [264, 0]
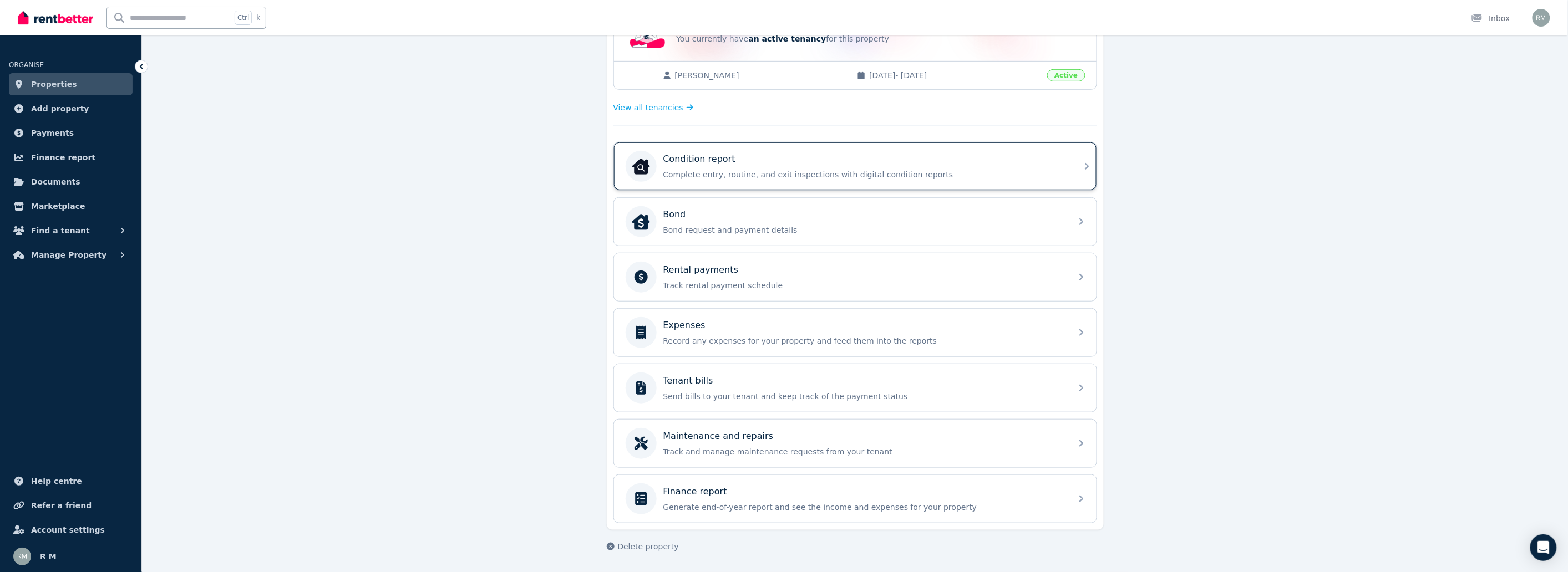
click at [776, 165] on div "Condition report Complete entry, routine, and exit inspections with digital con…" at bounding box center [864, 166] width 402 height 28
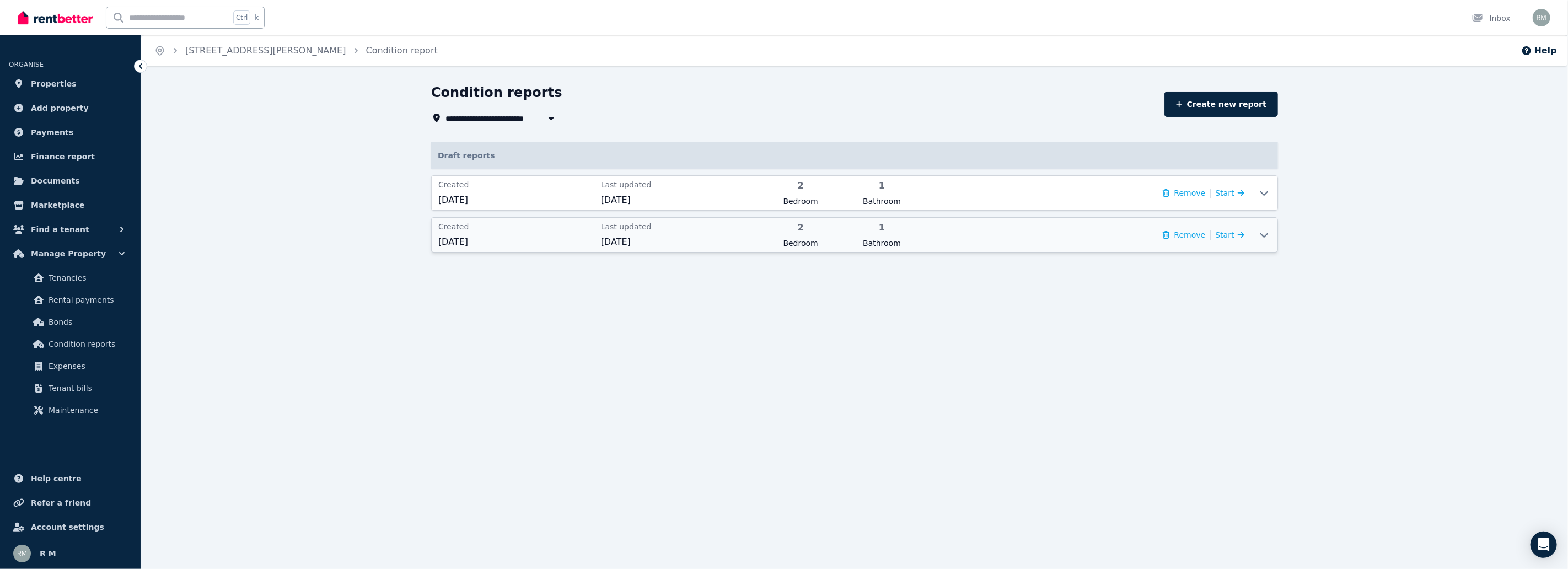
click at [1264, 232] on icon at bounding box center [1264, 235] width 13 height 9
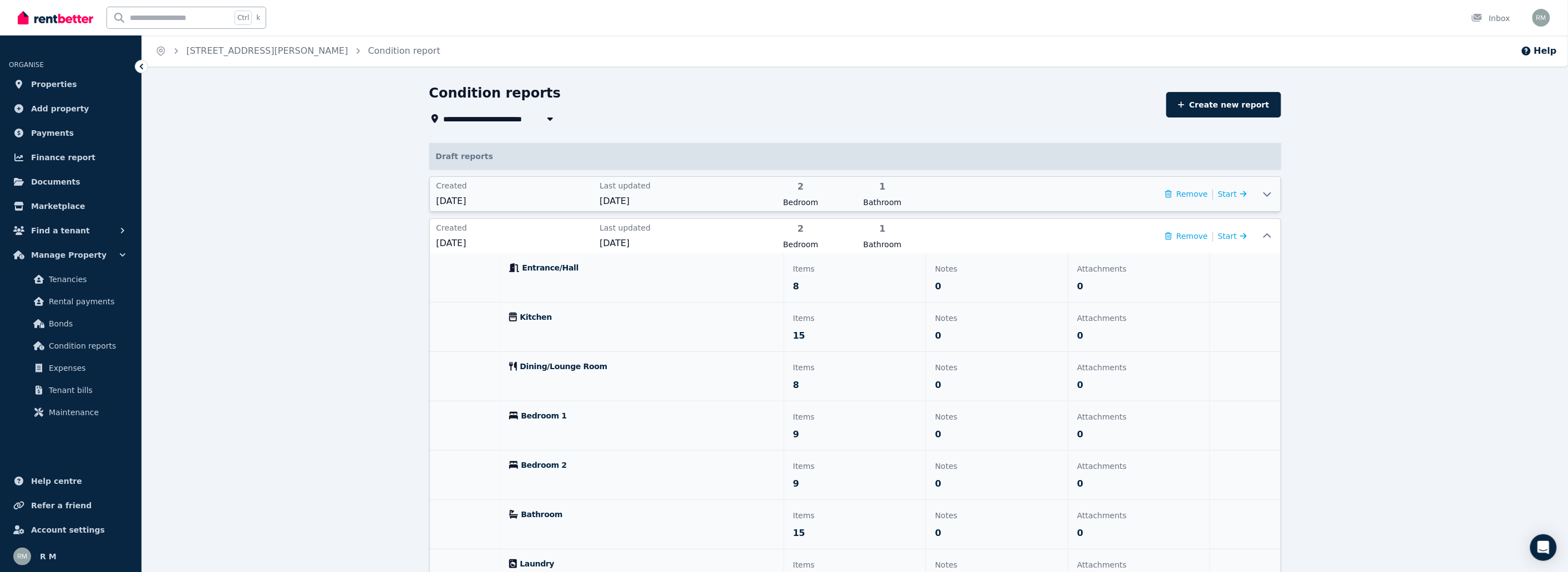
click at [1272, 200] on div at bounding box center [1267, 194] width 26 height 34
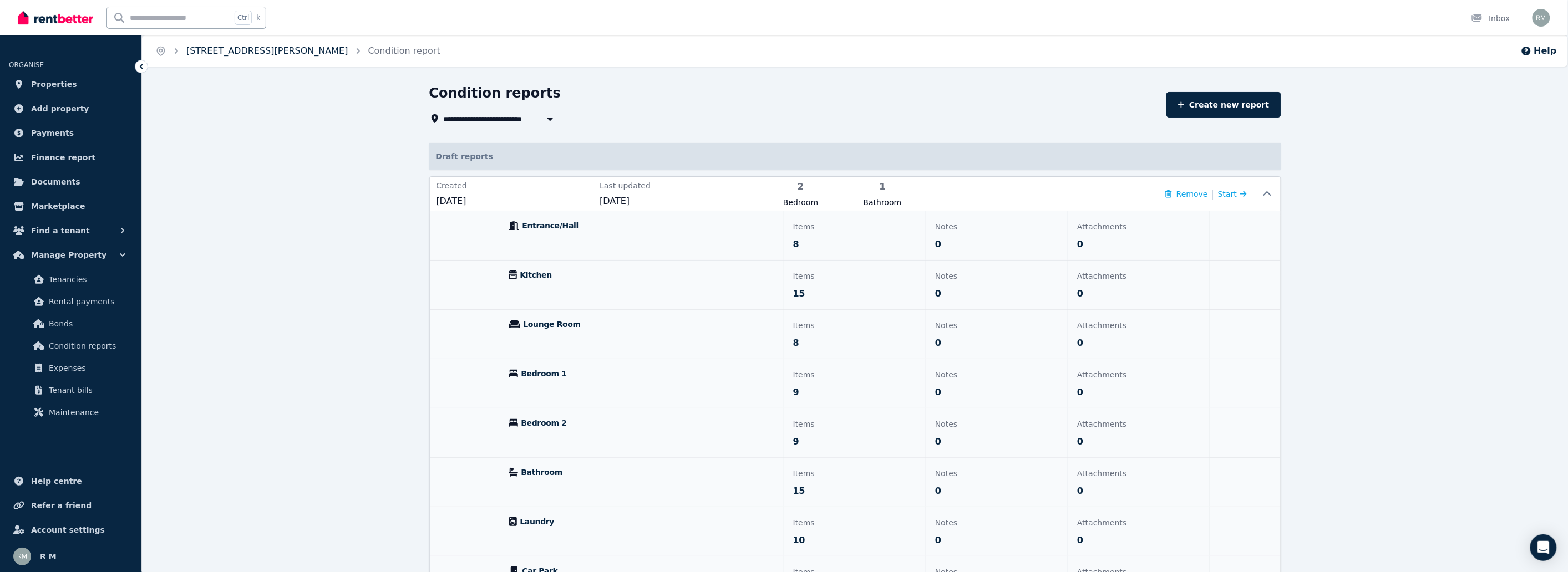
click at [289, 45] on link "[STREET_ADDRESS][PERSON_NAME]" at bounding box center [267, 50] width 162 height 10
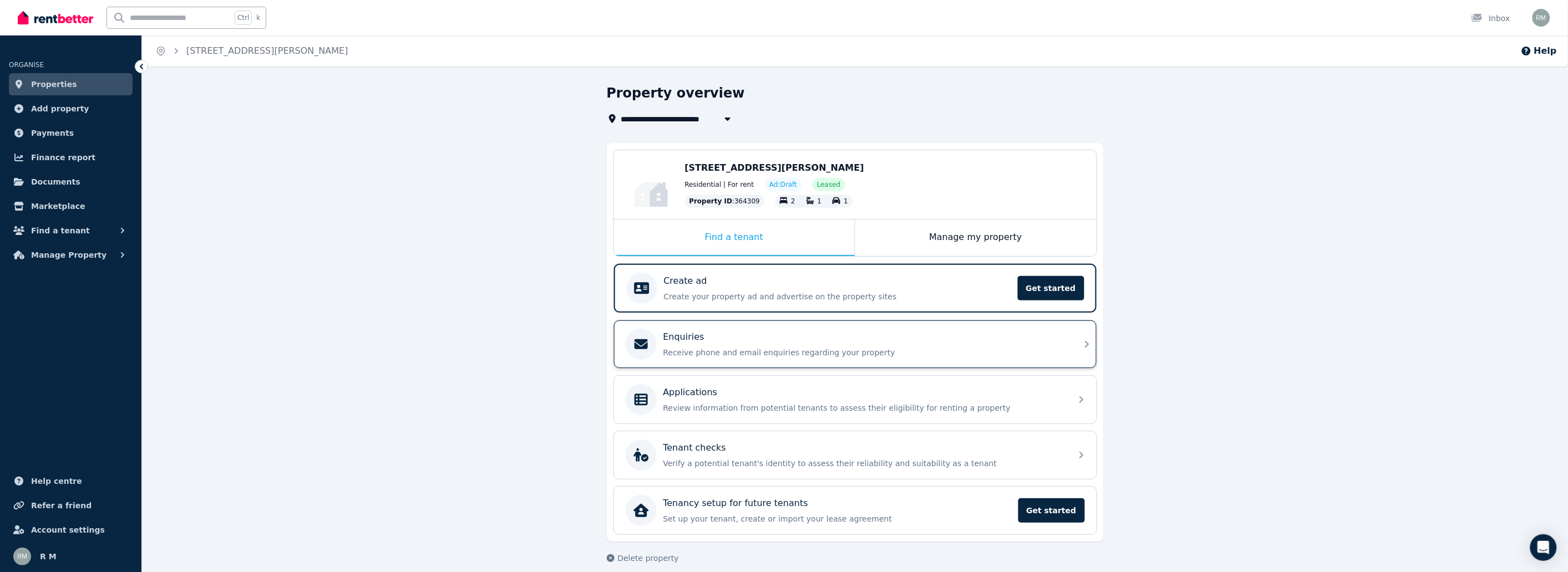
scroll to position [11, 0]
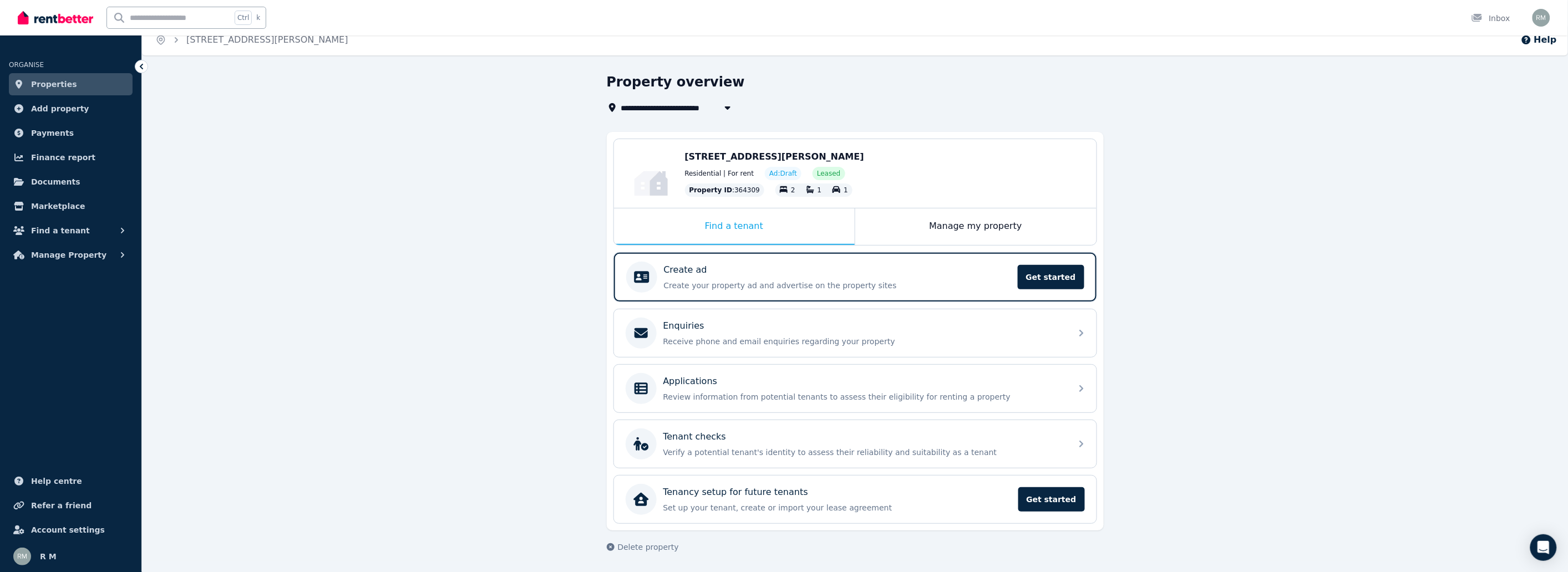
click at [958, 199] on div "Edit [STREET_ADDRESS][PERSON_NAME] Residential | For rent Ad: Draft Leased Prop…" at bounding box center [855, 173] width 482 height 69
click at [960, 211] on div "Manage my property" at bounding box center [976, 227] width 241 height 37
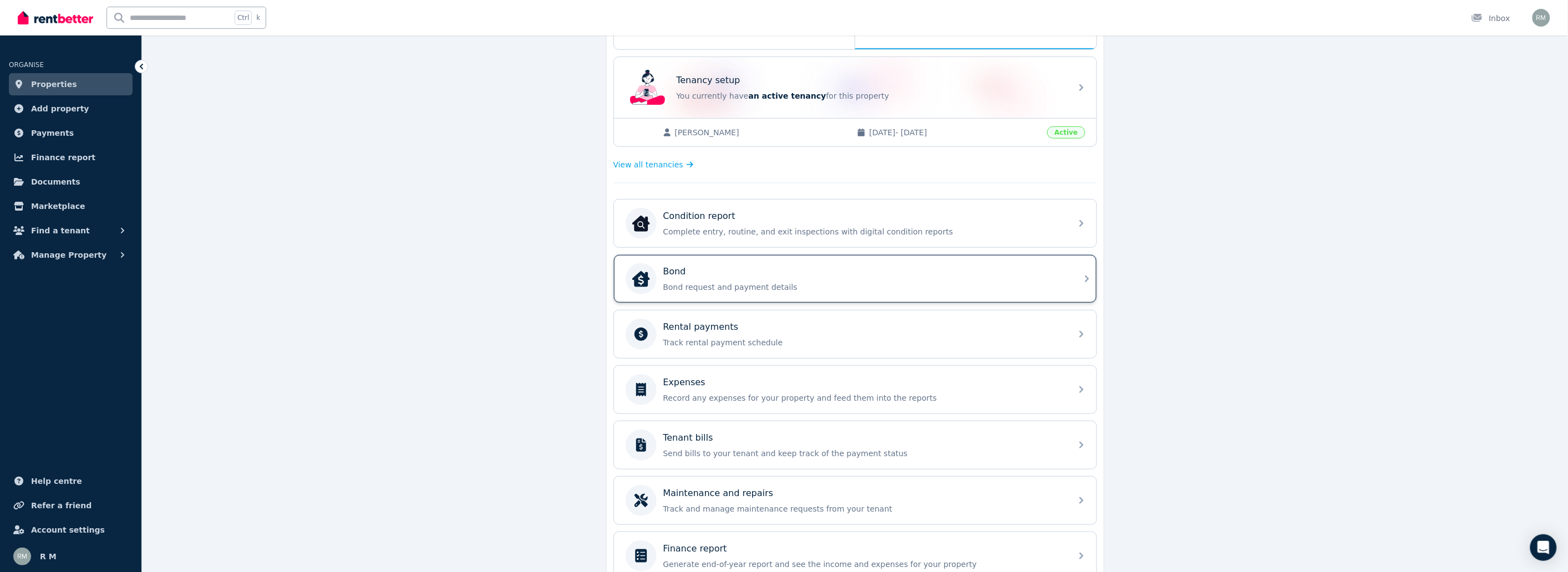
scroll to position [216, 0]
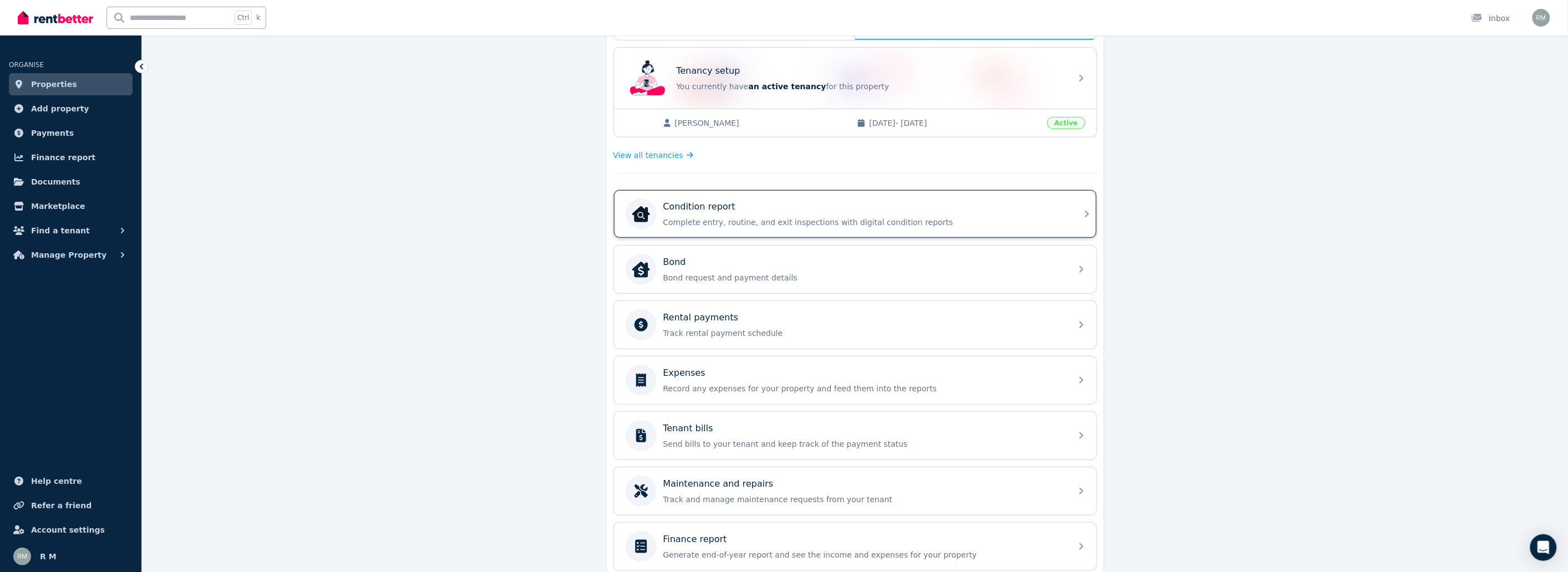
click at [880, 223] on p "Complete entry, routine, and exit inspections with digital condition reports" at bounding box center [864, 222] width 402 height 11
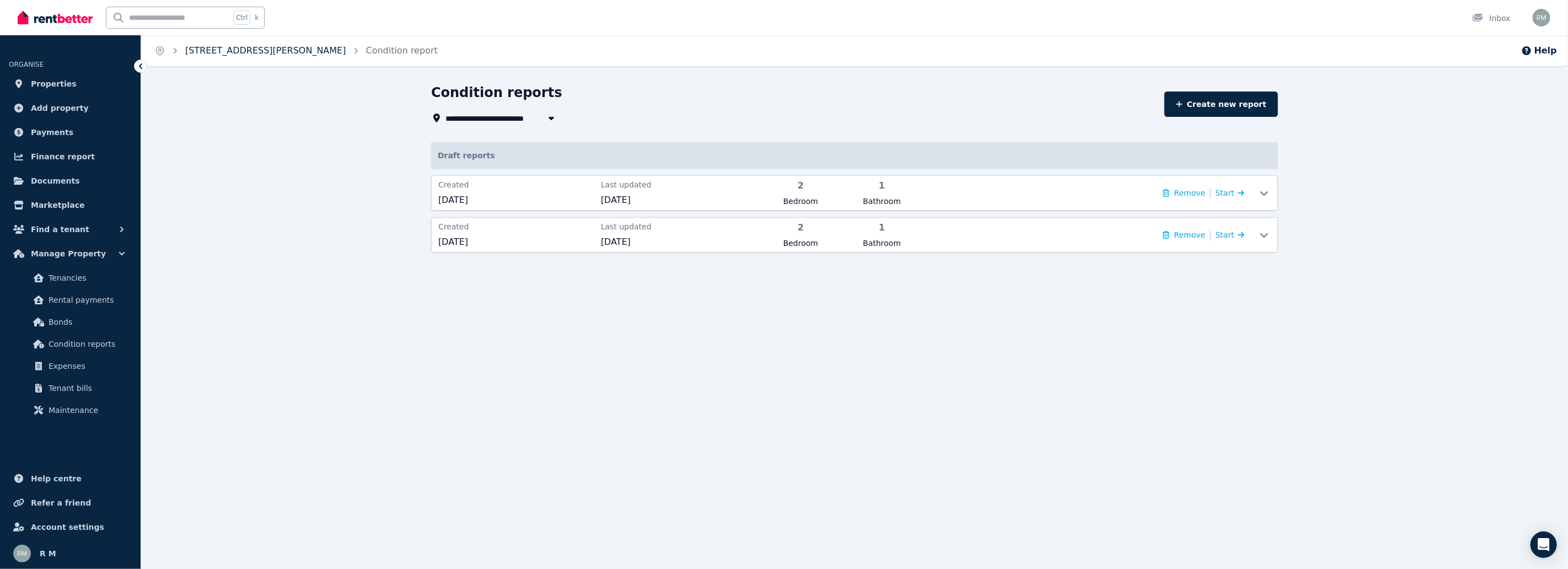
click at [277, 52] on link "[STREET_ADDRESS][PERSON_NAME]" at bounding box center [265, 50] width 161 height 10
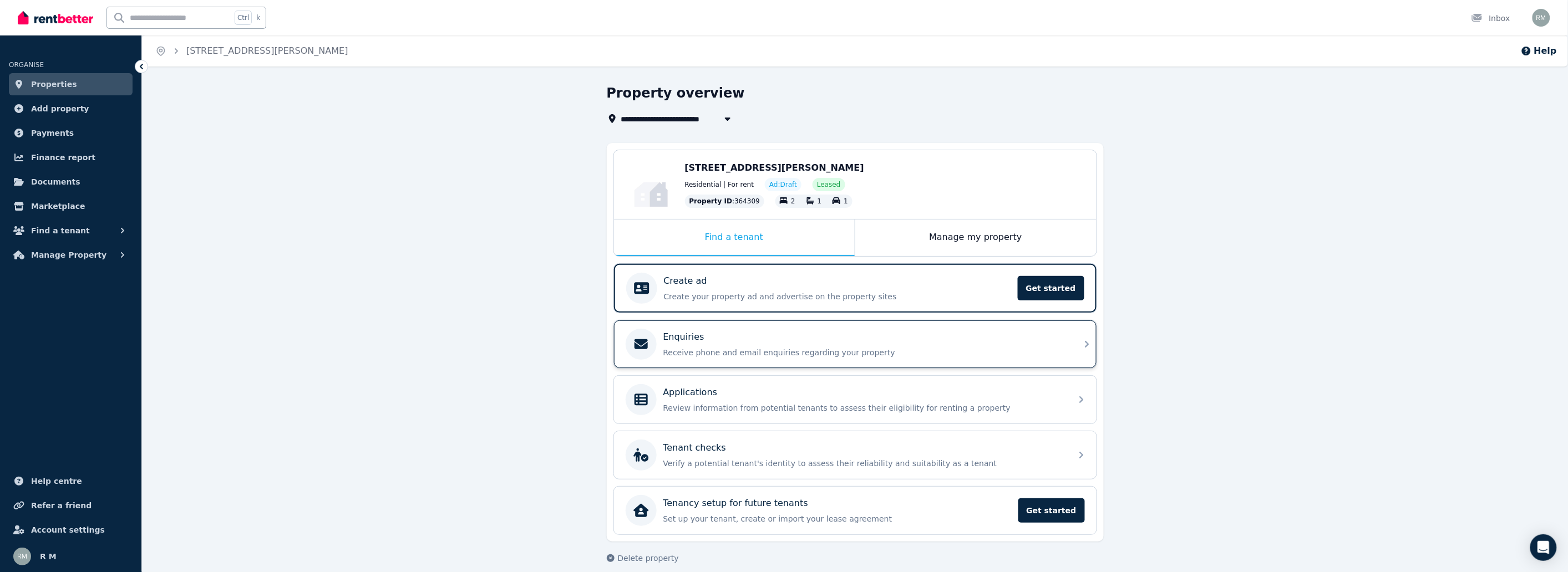
click at [751, 344] on div "Enquiries Receive phone and email enquiries regarding your property" at bounding box center [864, 344] width 402 height 28
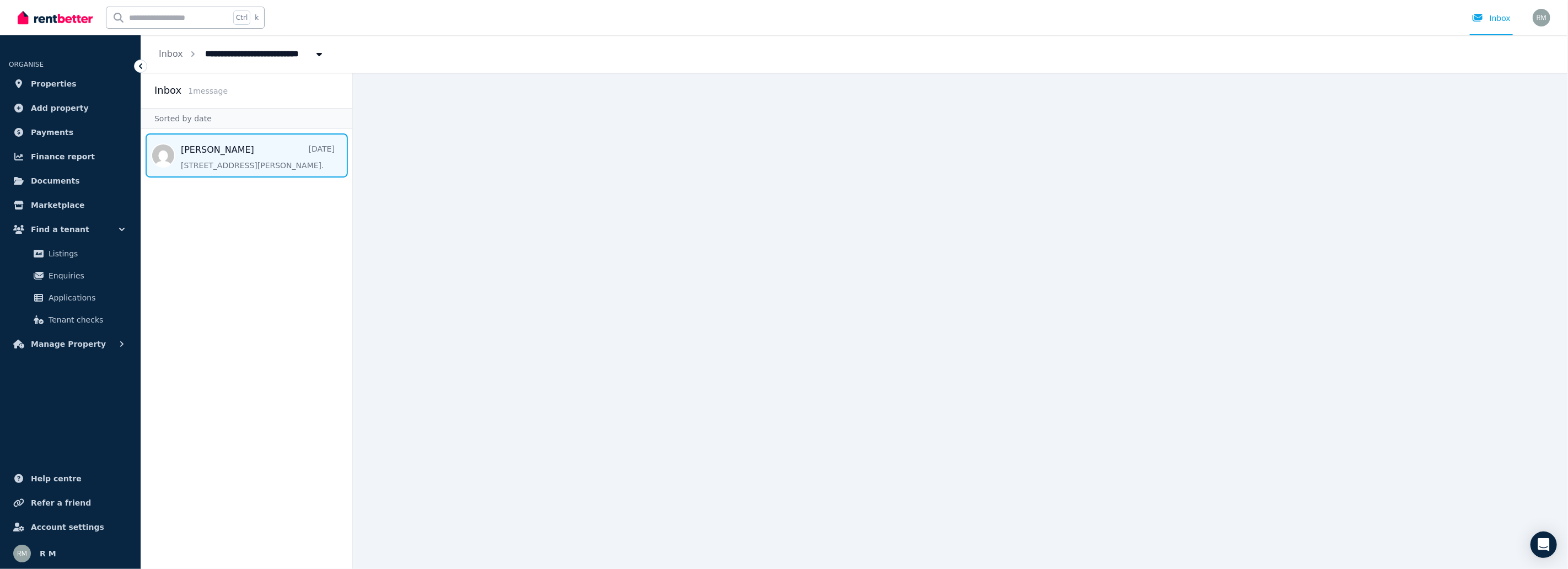
click at [215, 160] on span "Message list" at bounding box center [247, 155] width 211 height 44
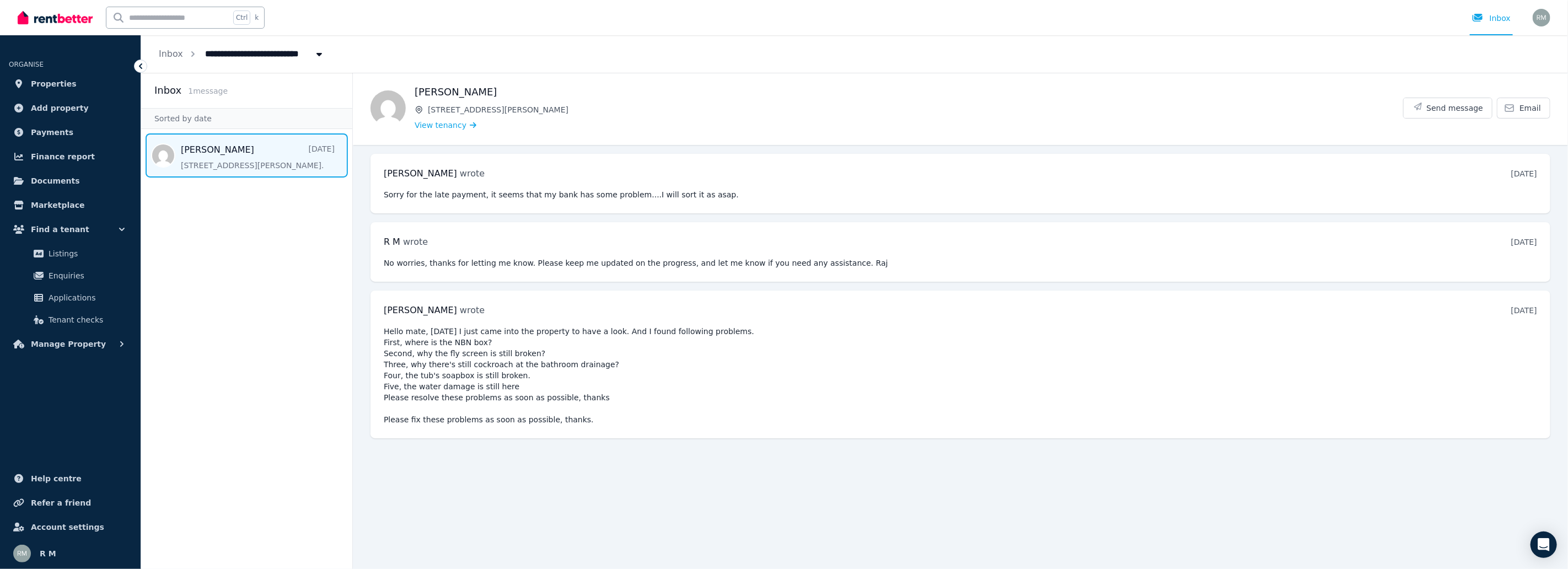
click at [173, 63] on ol "**********" at bounding box center [242, 54] width 201 height 38
click at [169, 61] on ol "**********" at bounding box center [242, 54] width 201 height 38
click at [173, 54] on link "Inbox" at bounding box center [171, 54] width 24 height 10
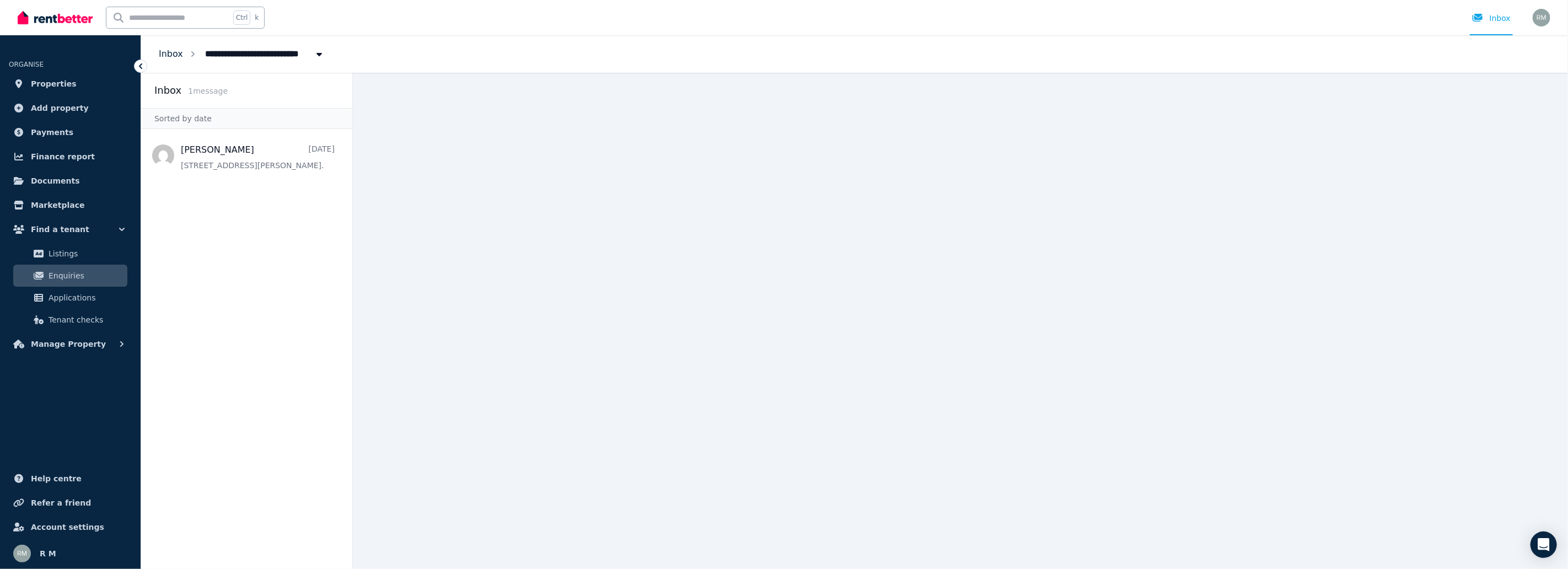
click at [173, 54] on link "Inbox" at bounding box center [171, 54] width 24 height 10
click at [97, 279] on span "Enquiries" at bounding box center [86, 276] width 74 height 13
click at [74, 265] on link "Enquiries" at bounding box center [70, 276] width 114 height 22
click at [75, 260] on link "Listings" at bounding box center [70, 254] width 114 height 22
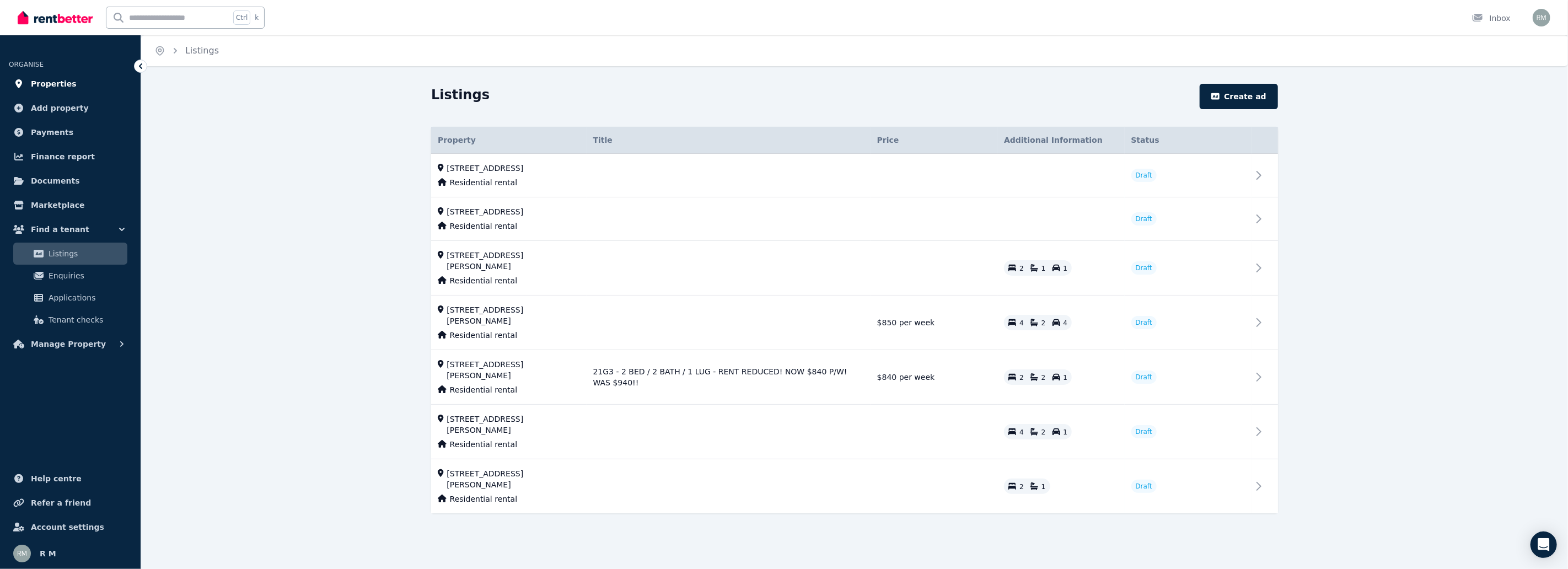
click at [50, 85] on span "Properties" at bounding box center [54, 84] width 46 height 13
